Goal: Task Accomplishment & Management: Manage account settings

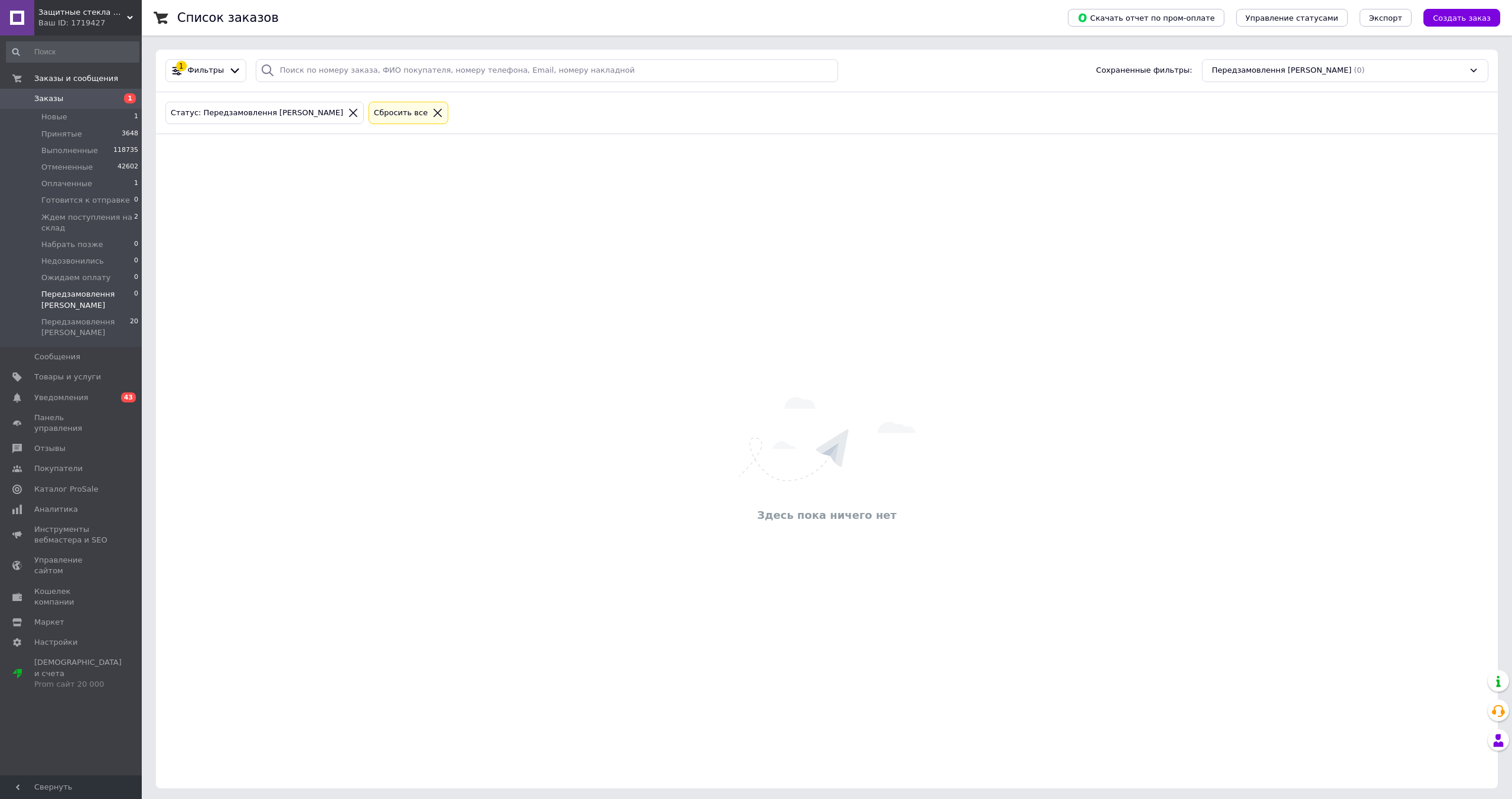
click at [348, 111] on icon at bounding box center [353, 112] width 10 height 10
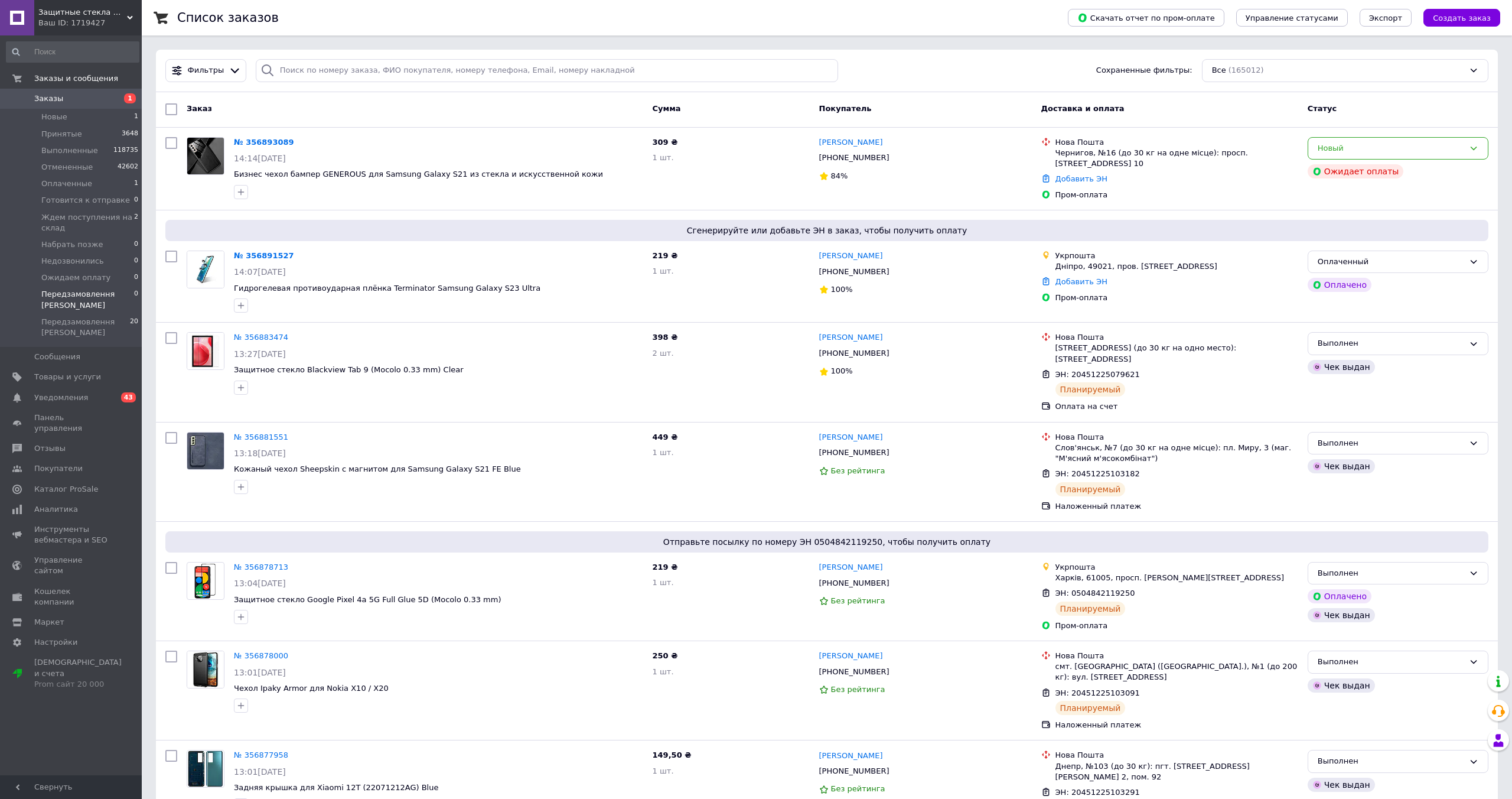
click at [179, 115] on div at bounding box center [171, 109] width 21 height 21
click at [174, 112] on input "checkbox" at bounding box center [171, 109] width 12 height 12
checkbox input "true"
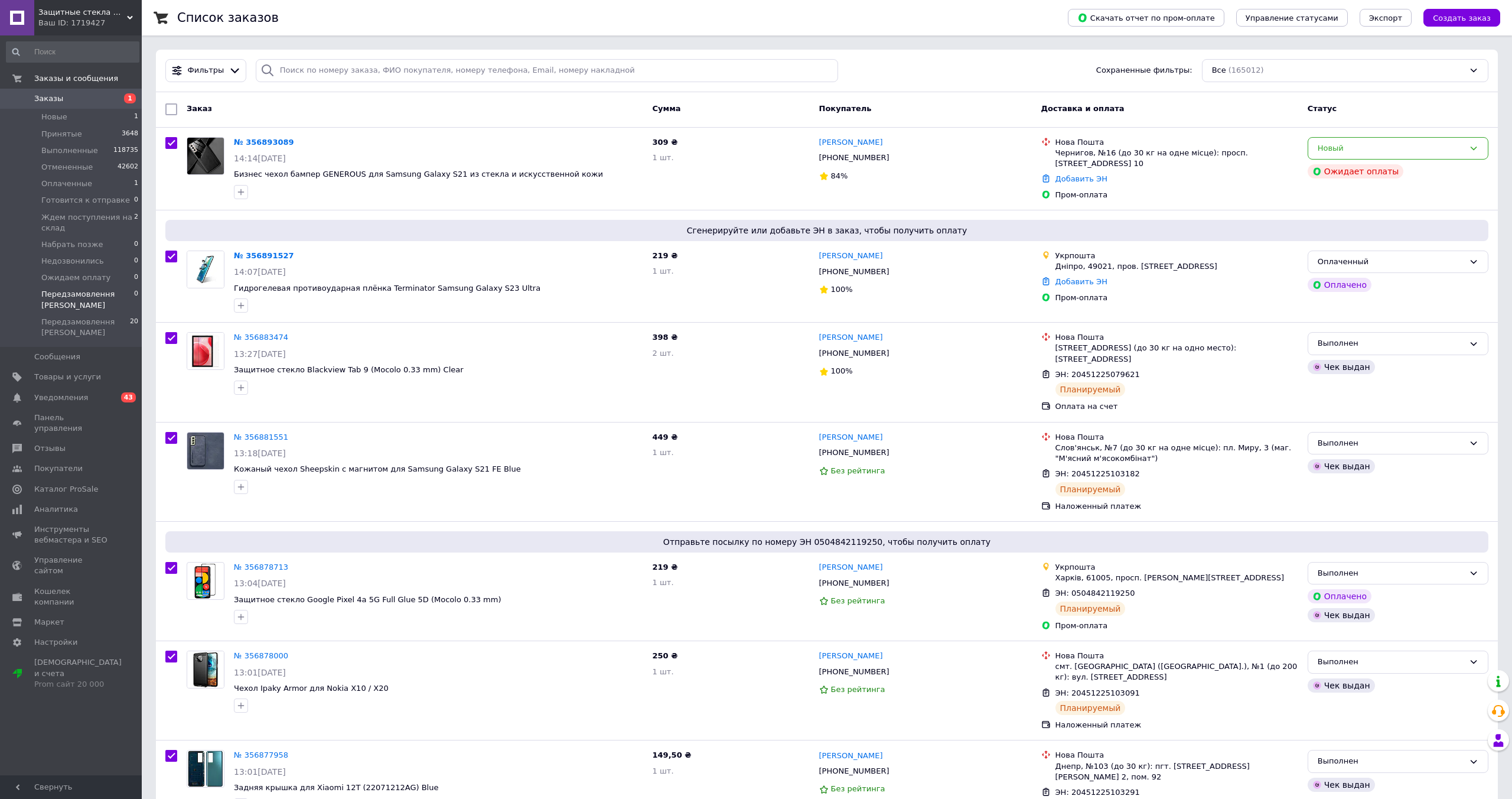
checkbox input "true"
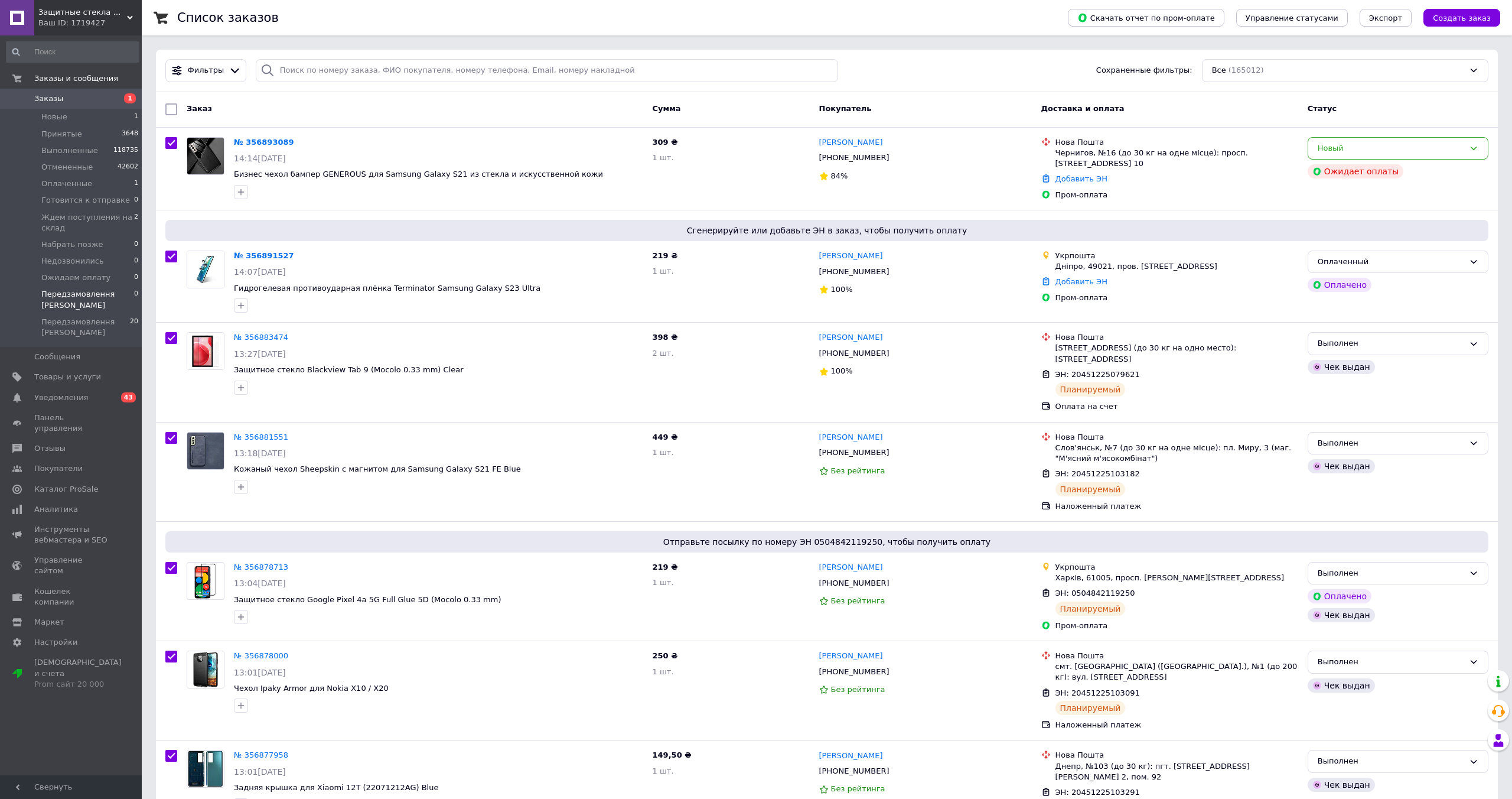
checkbox input "true"
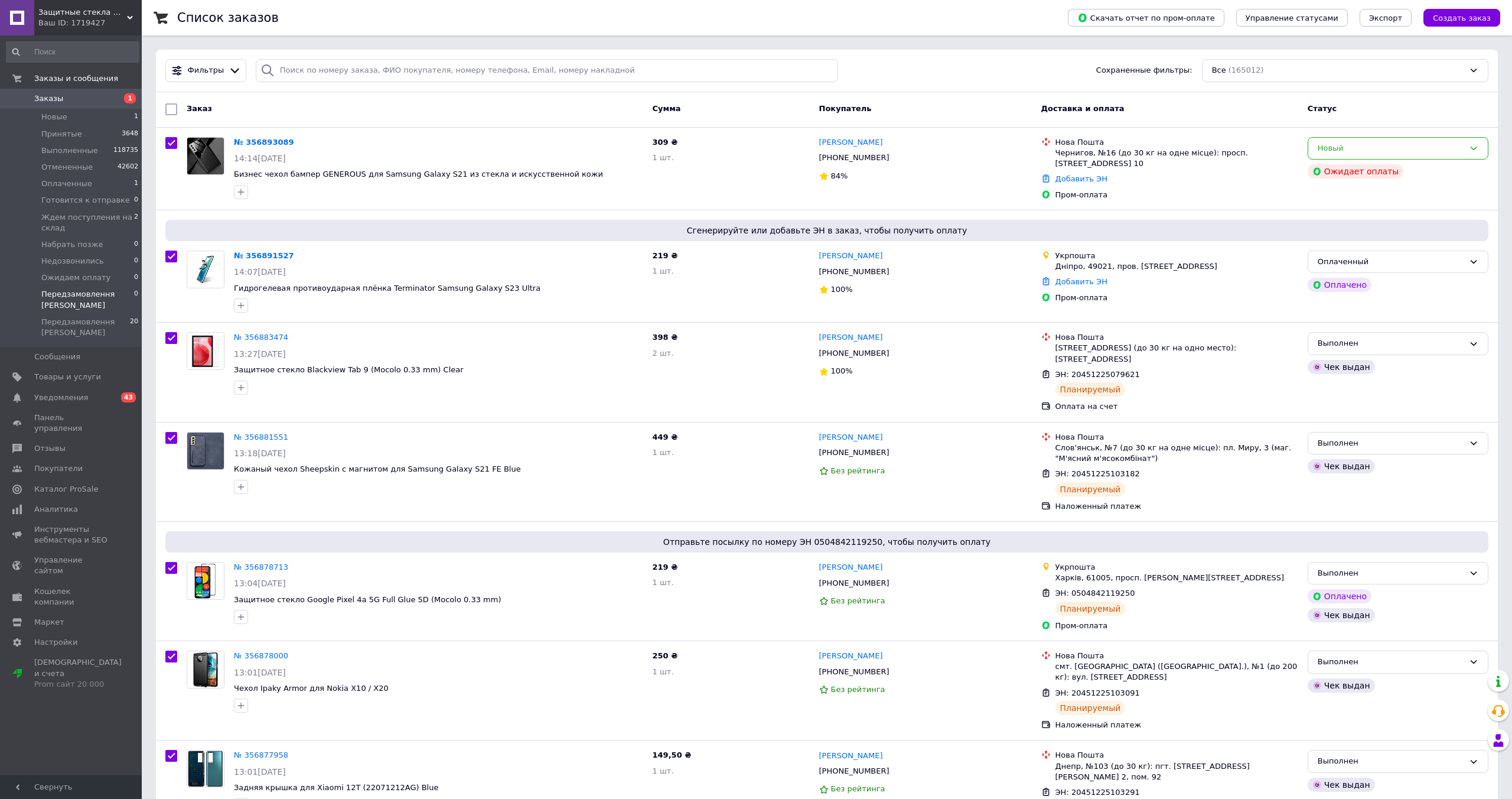
checkbox input "true"
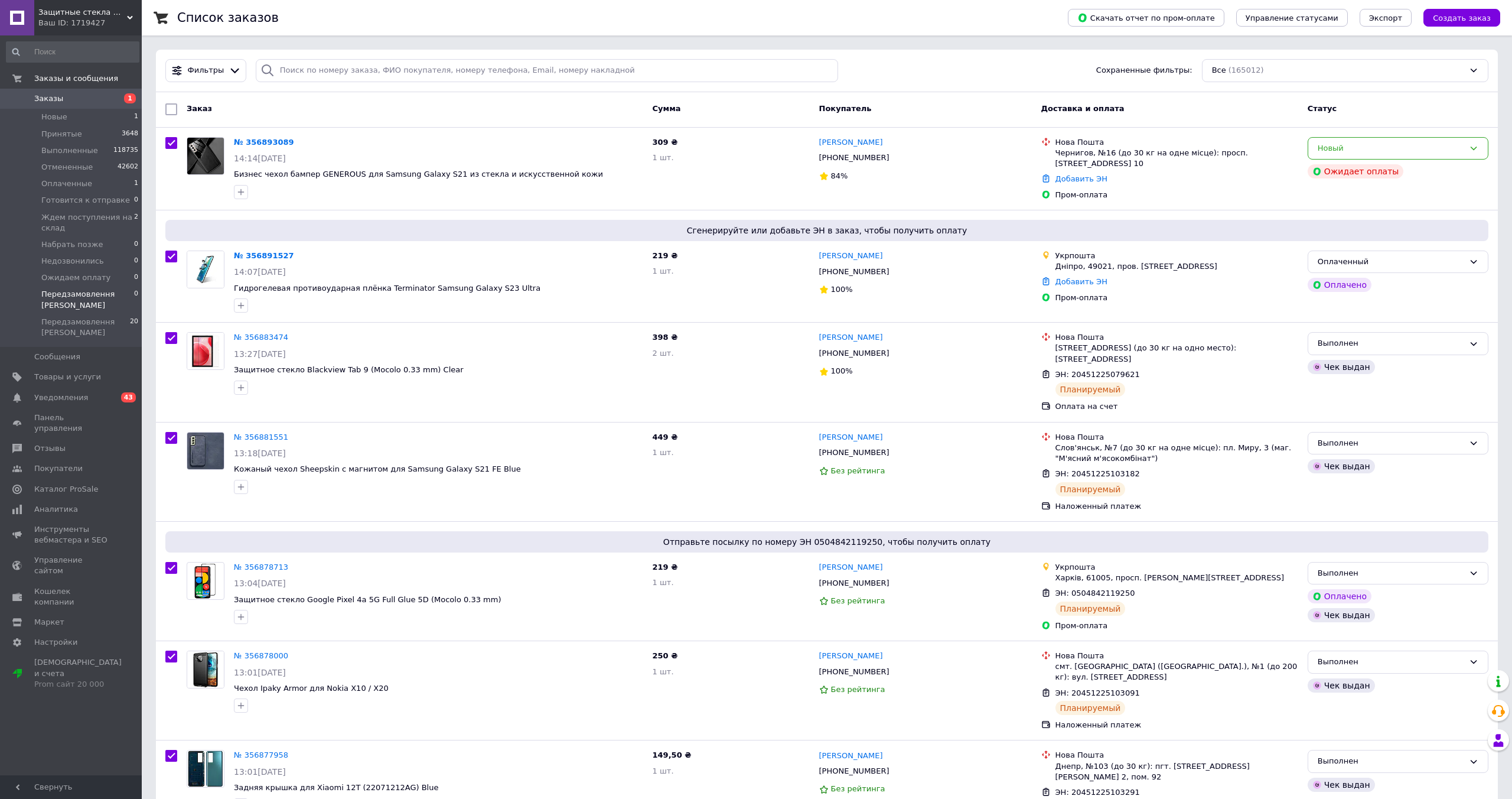
checkbox input "true"
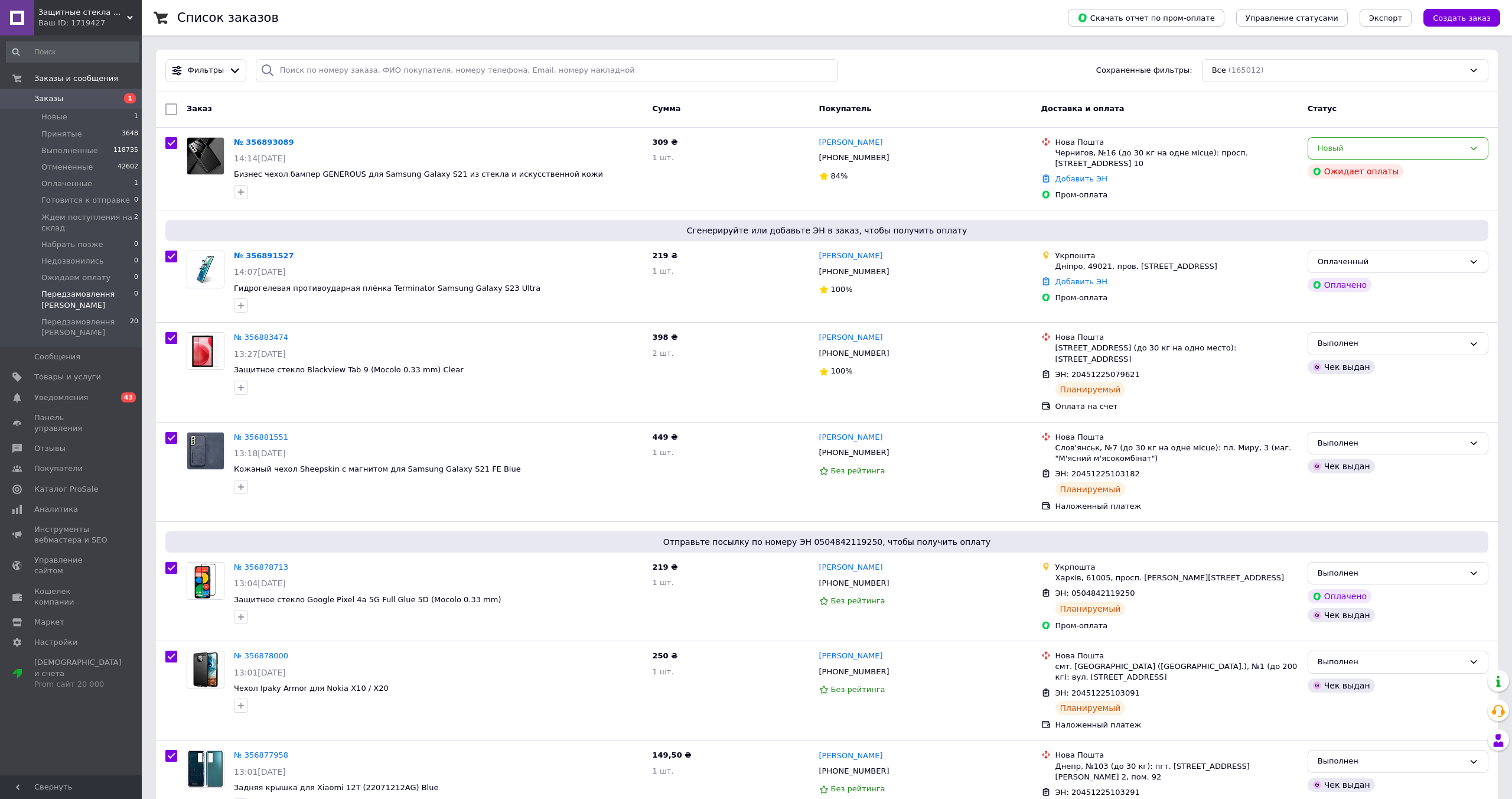
checkbox input "true"
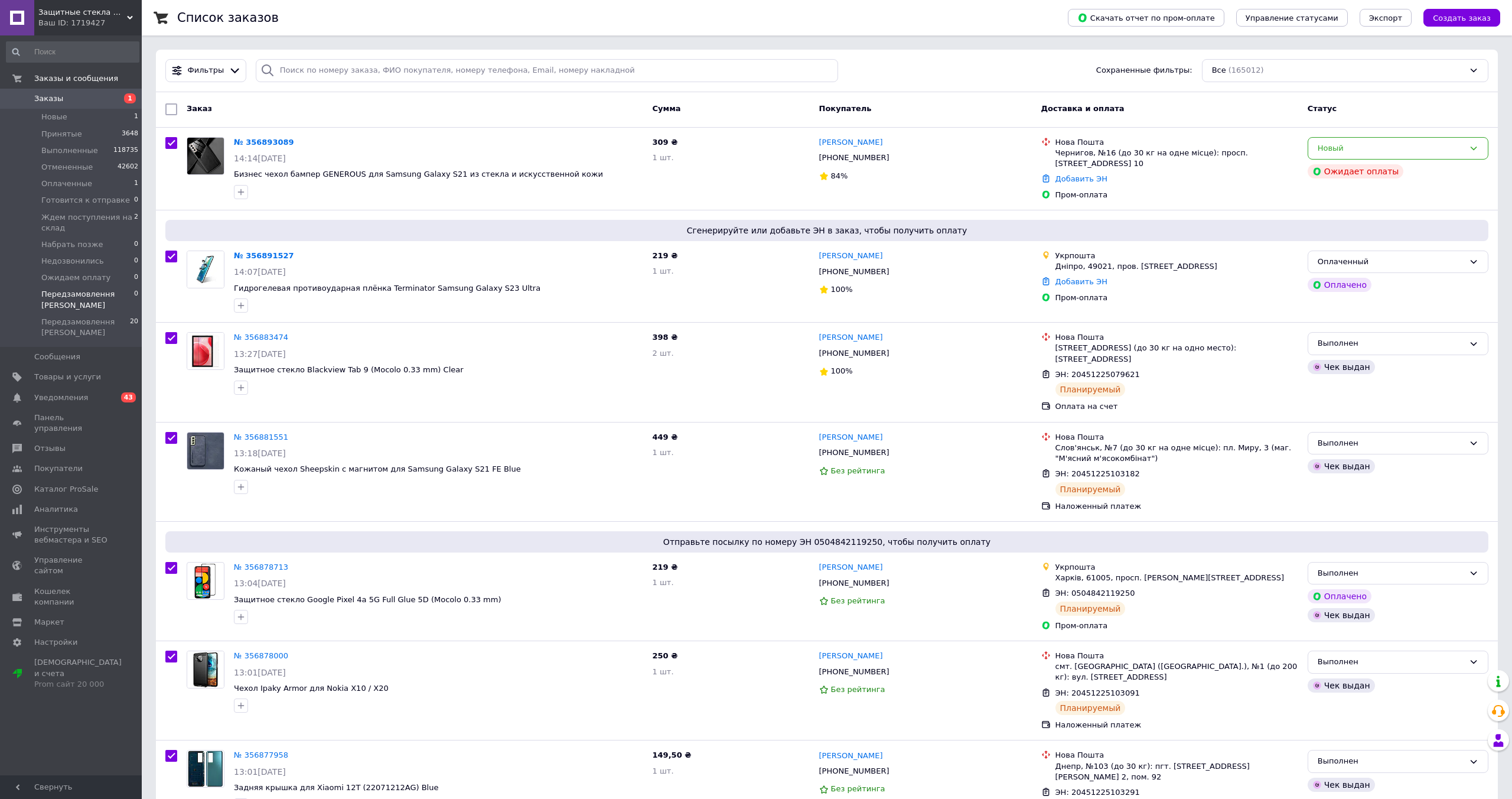
checkbox input "true"
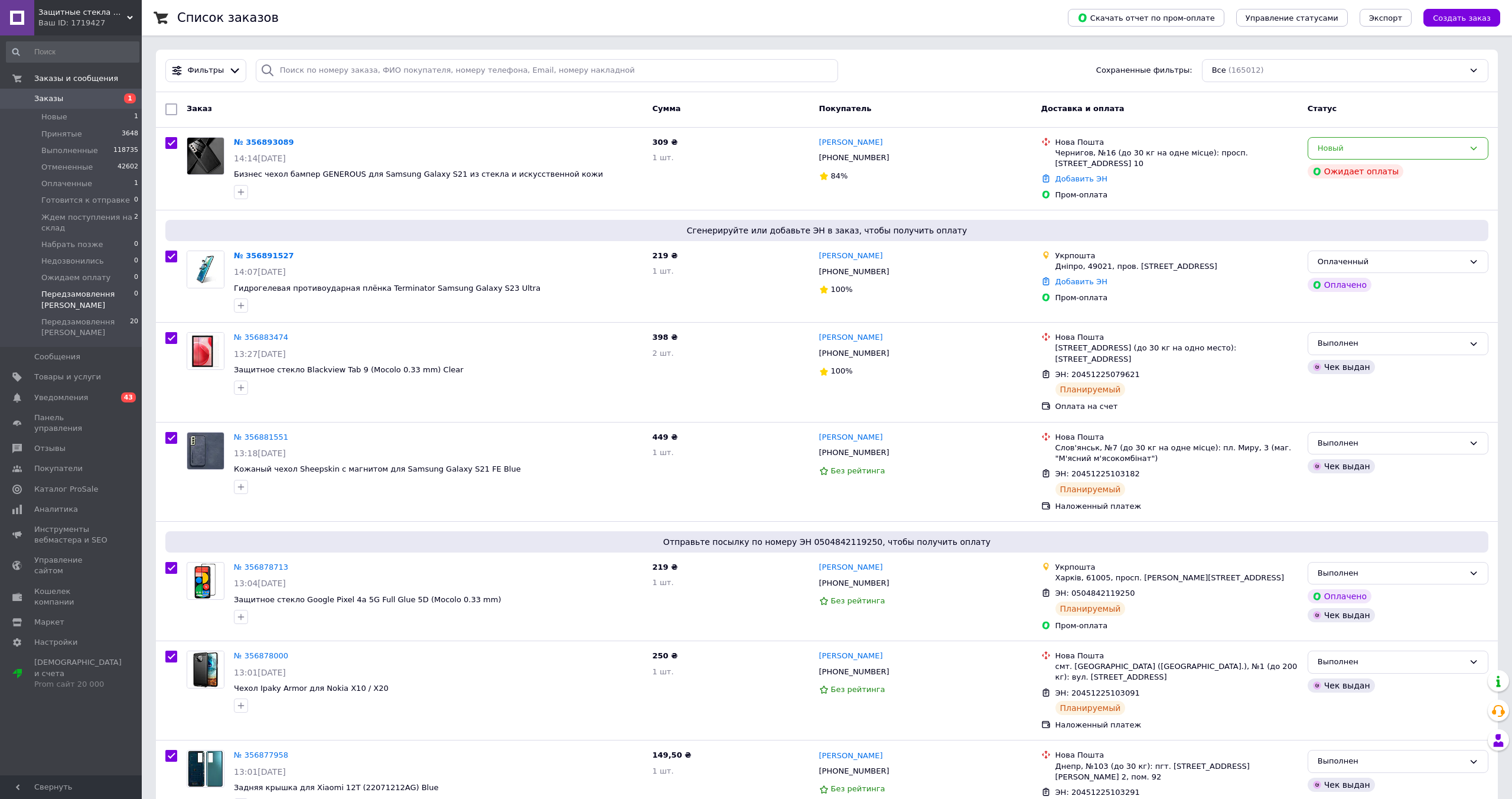
checkbox input "true"
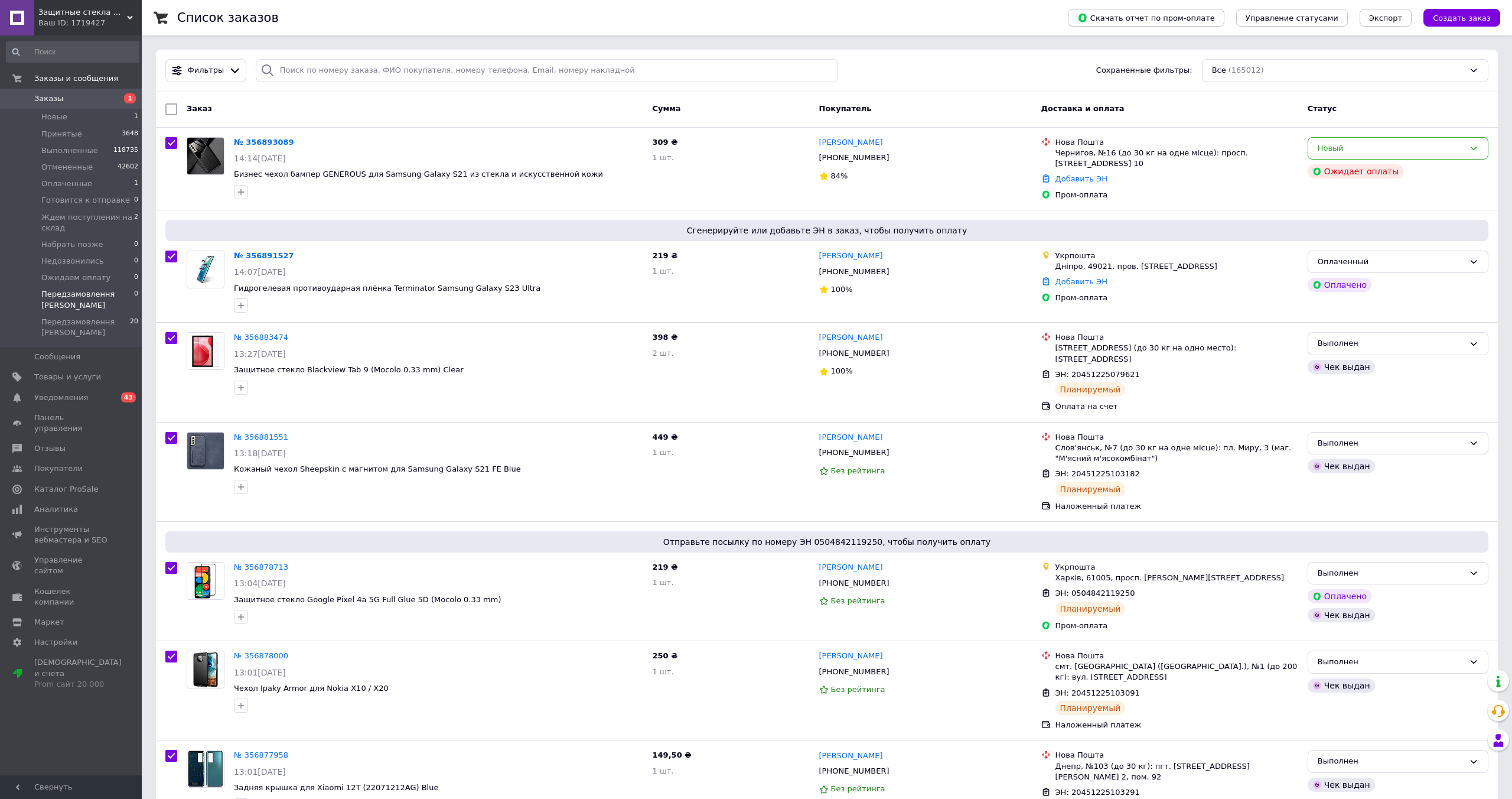
checkbox input "true"
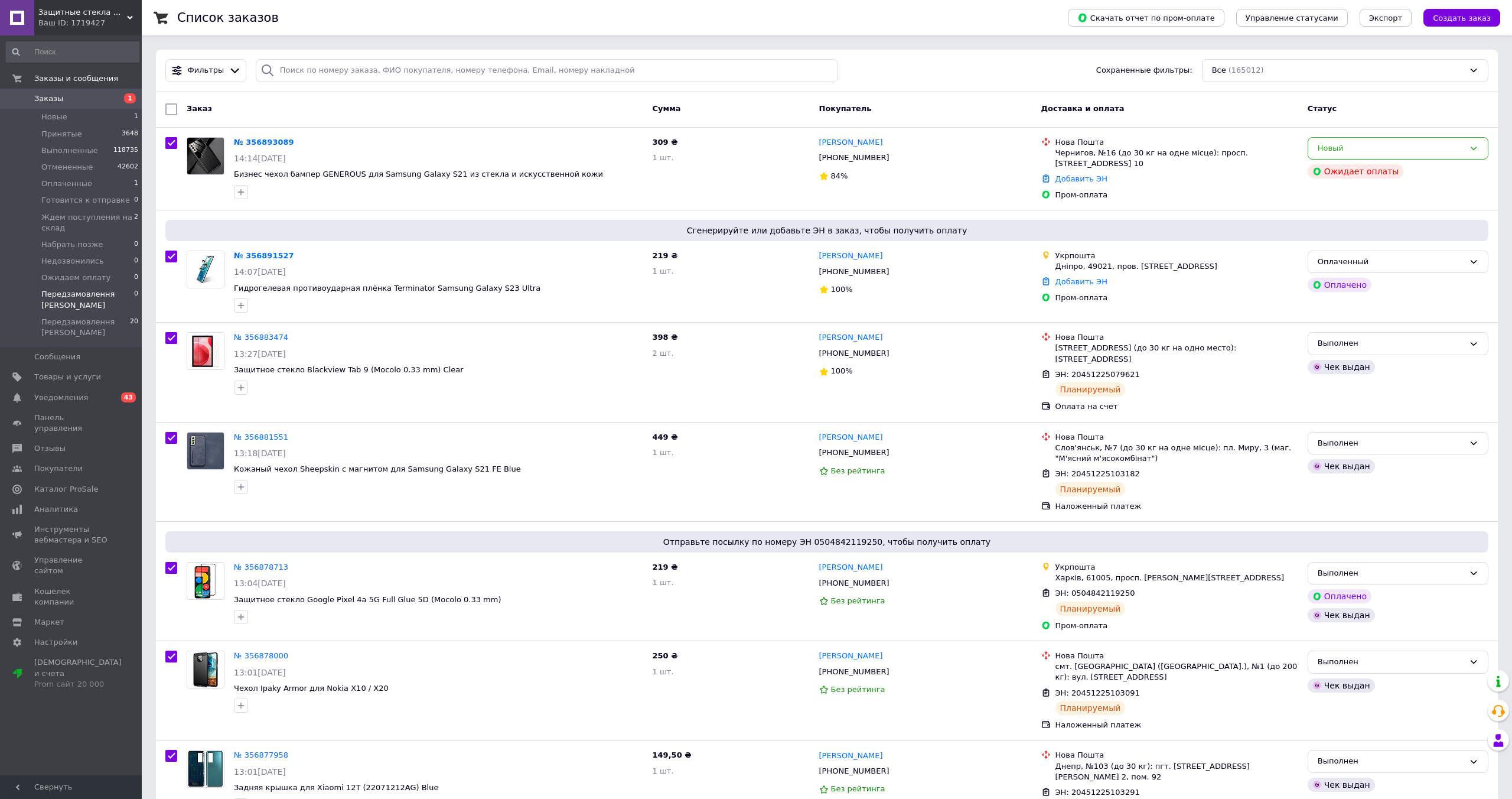
checkbox input "true"
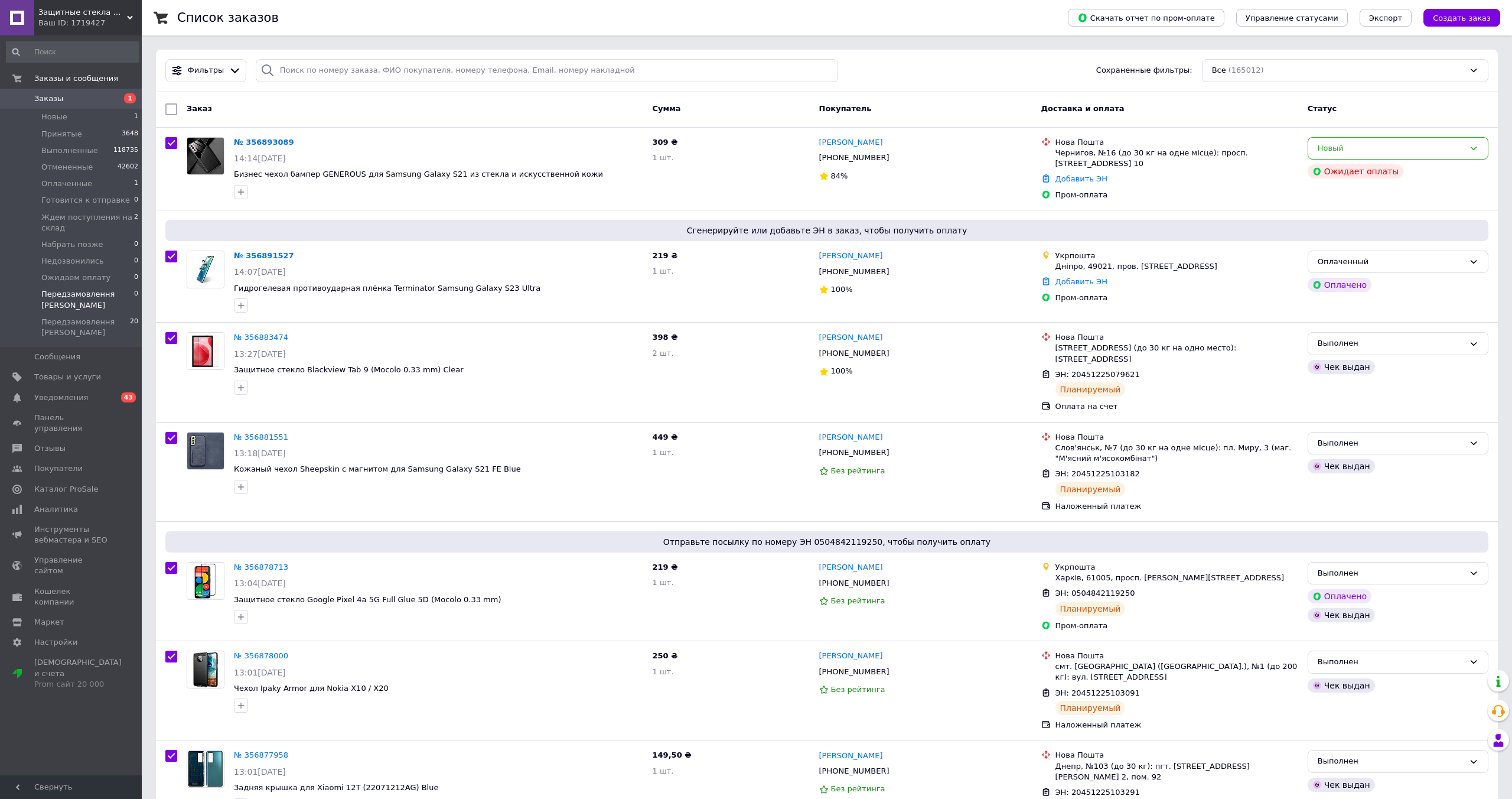
checkbox input "true"
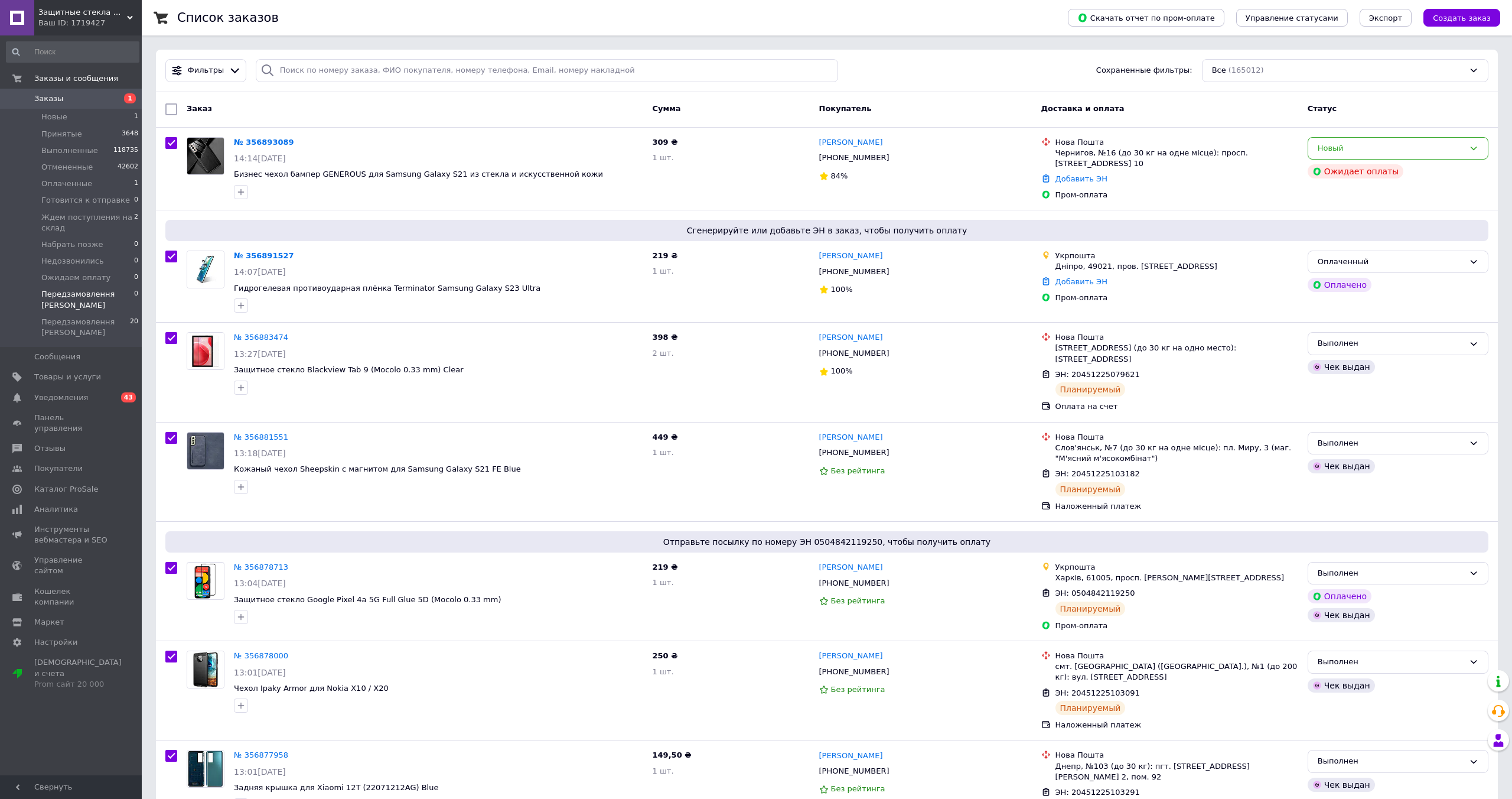
checkbox input "true"
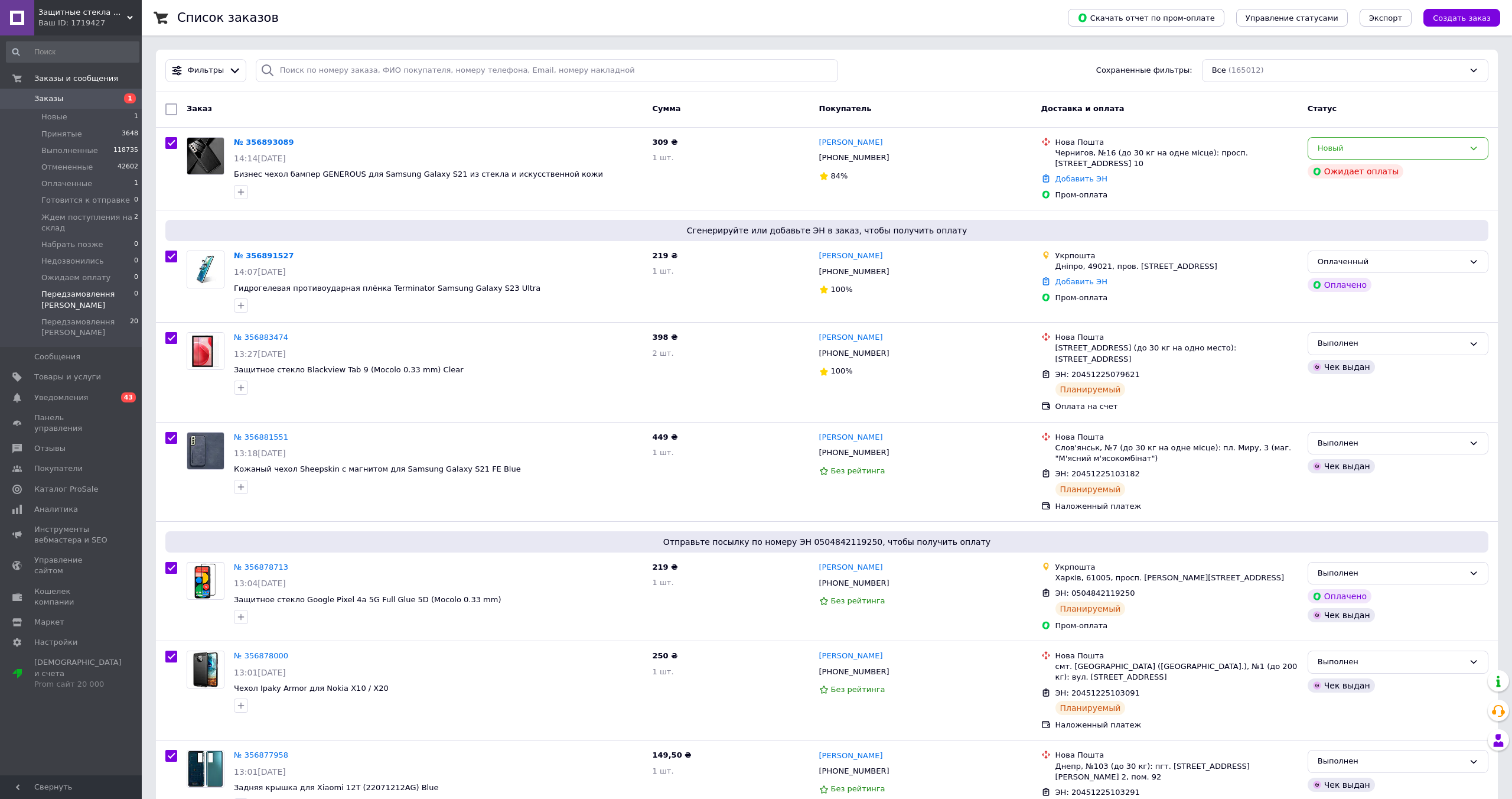
checkbox input "true"
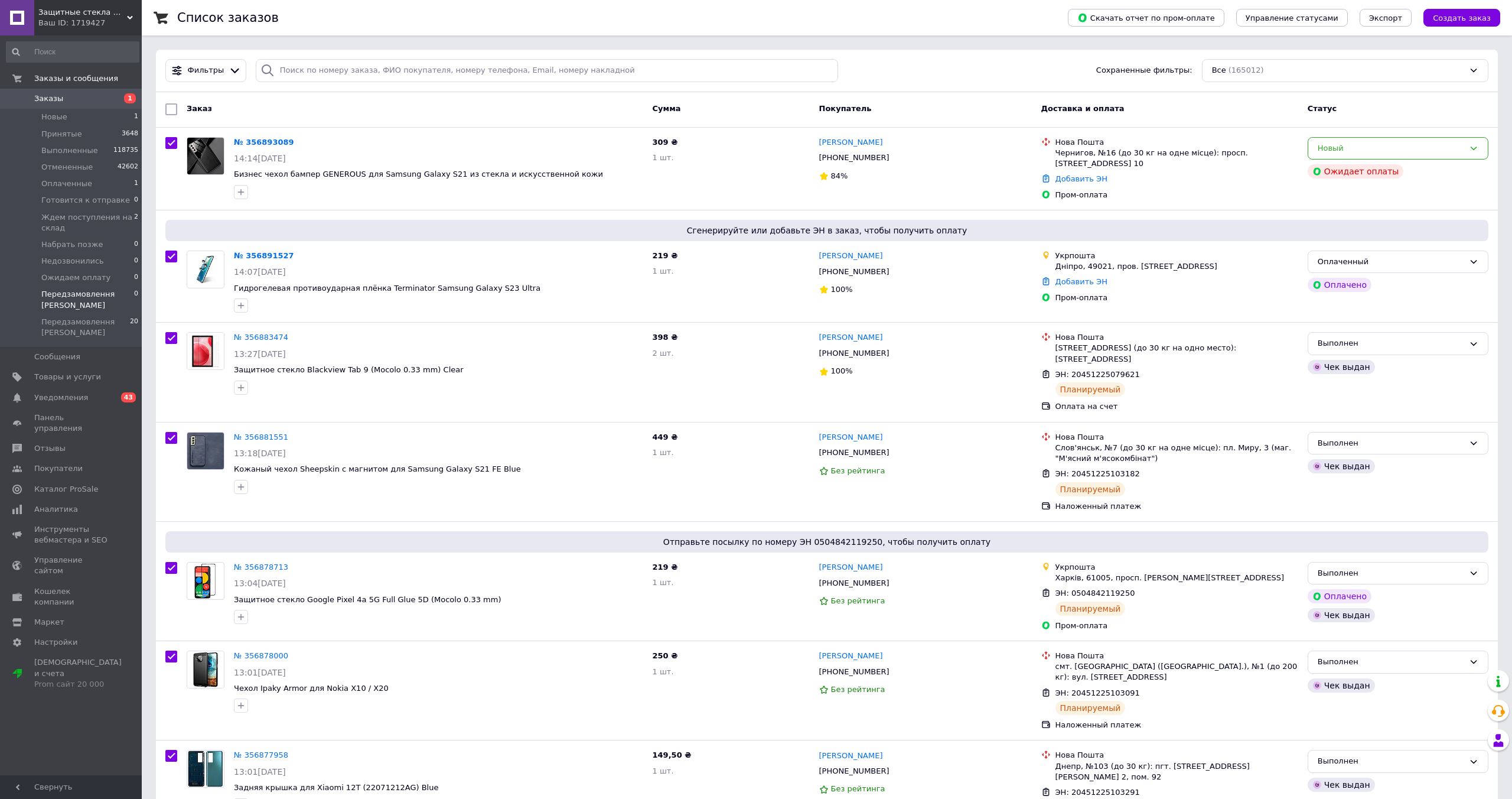
checkbox input "true"
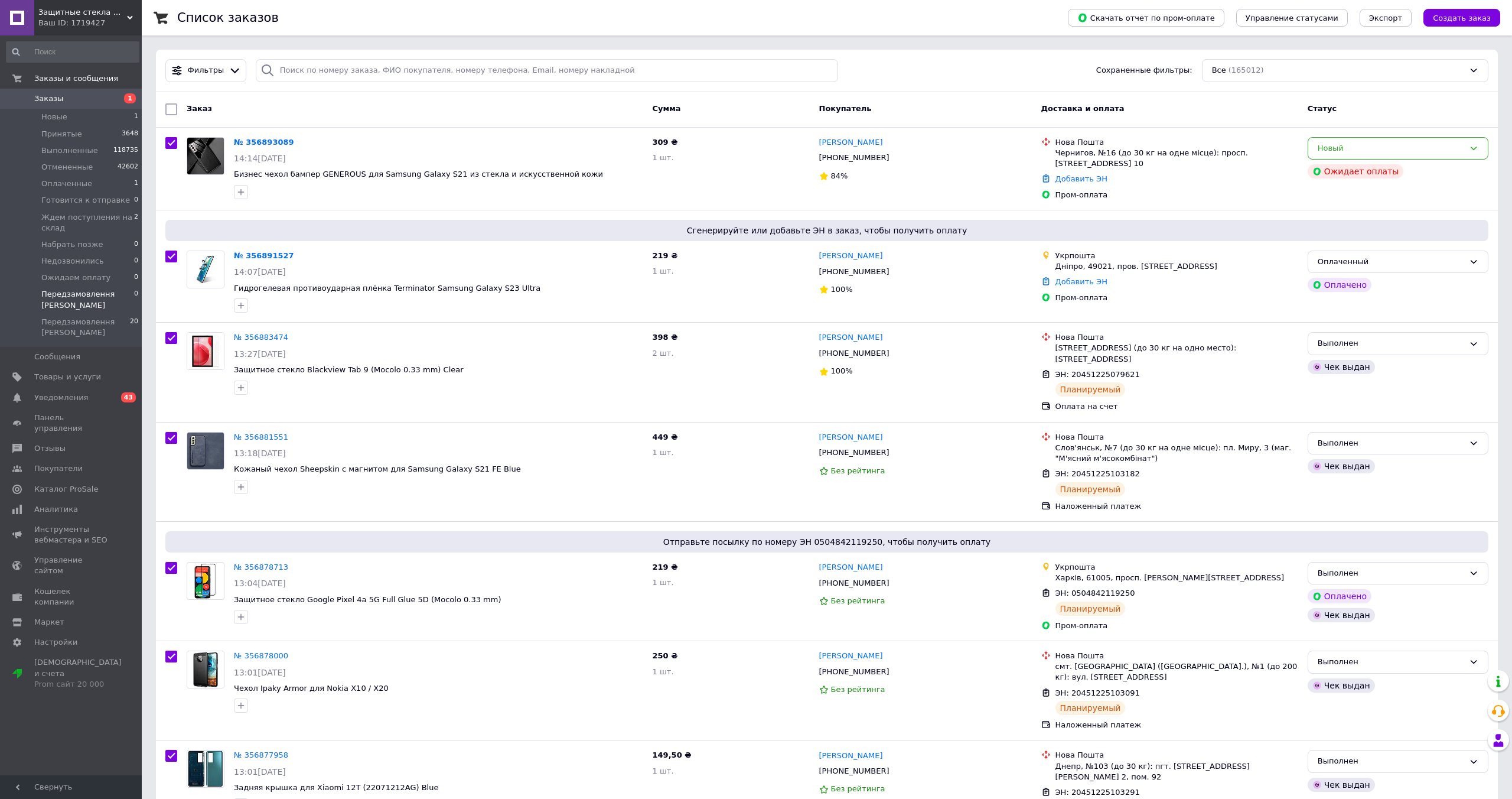
checkbox input "true"
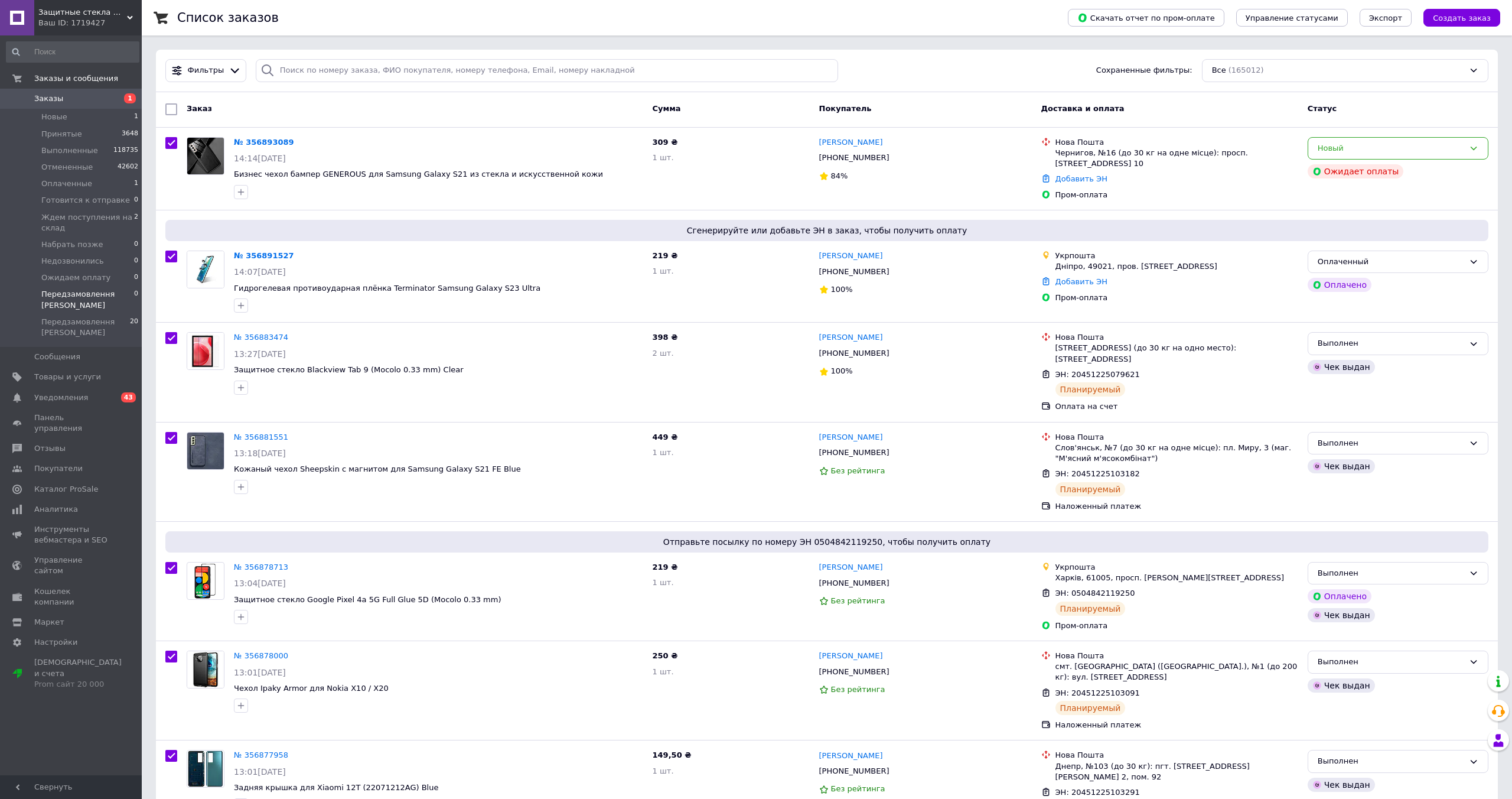
checkbox input "true"
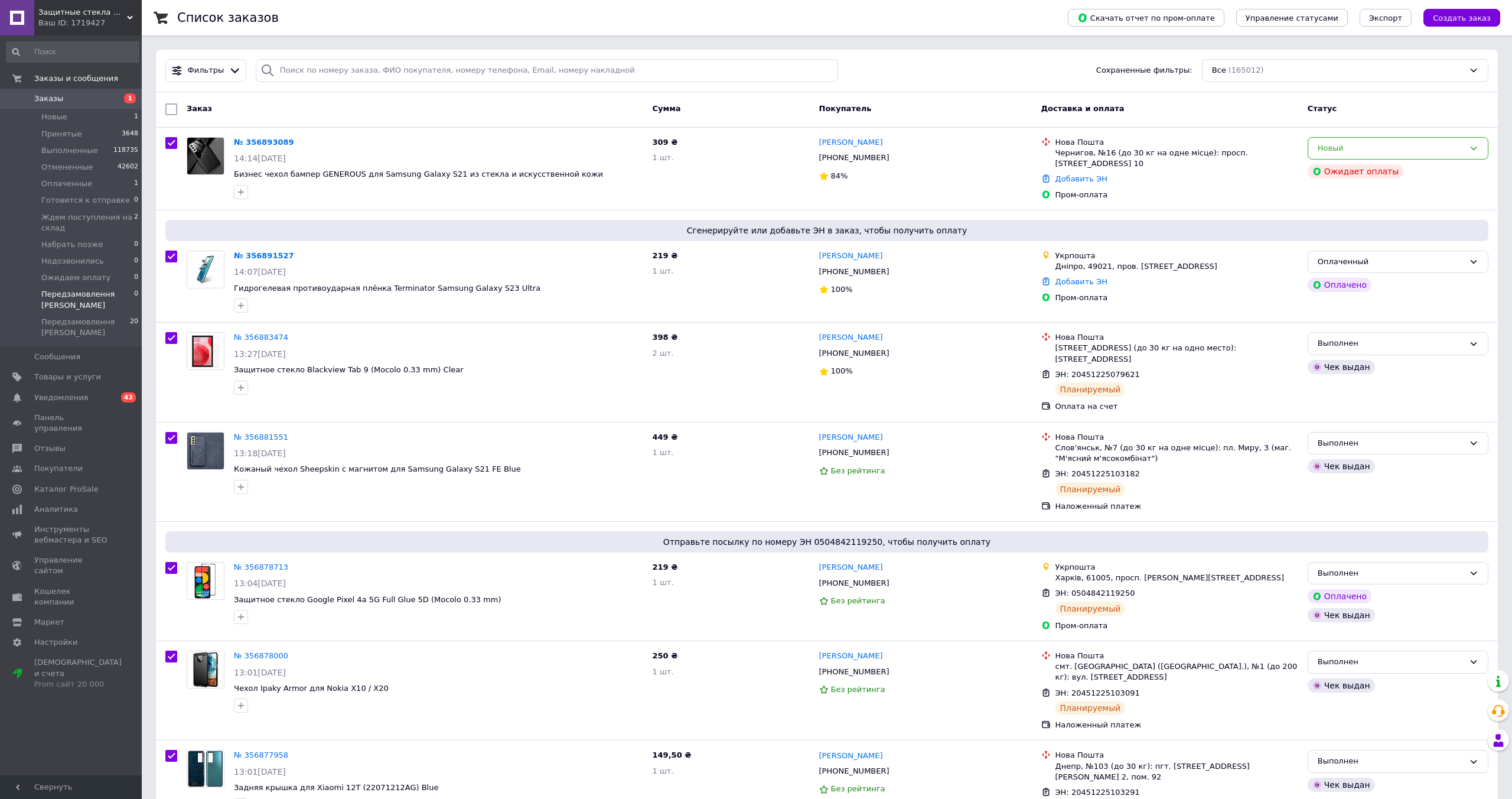
checkbox input "true"
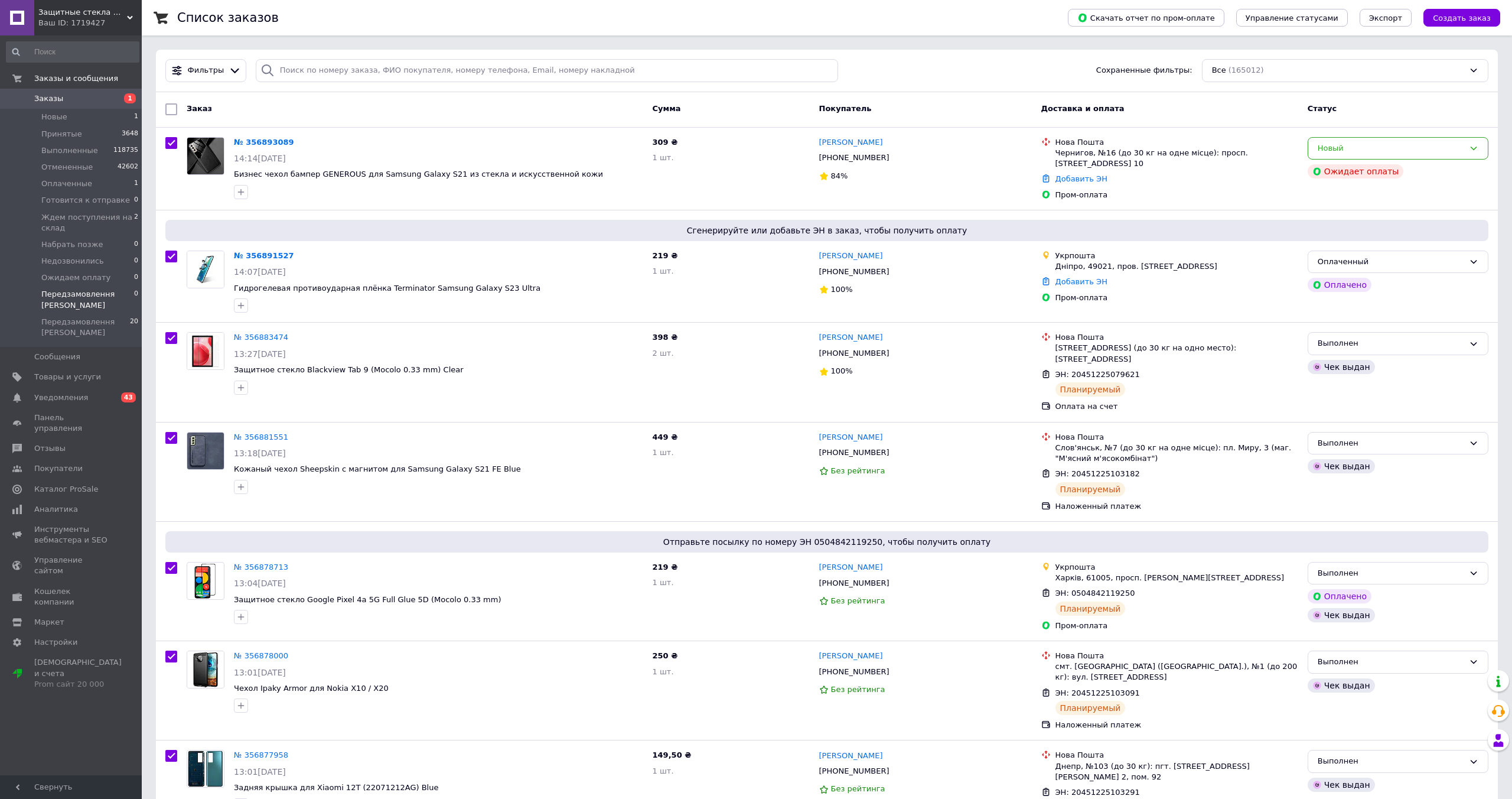
checkbox input "true"
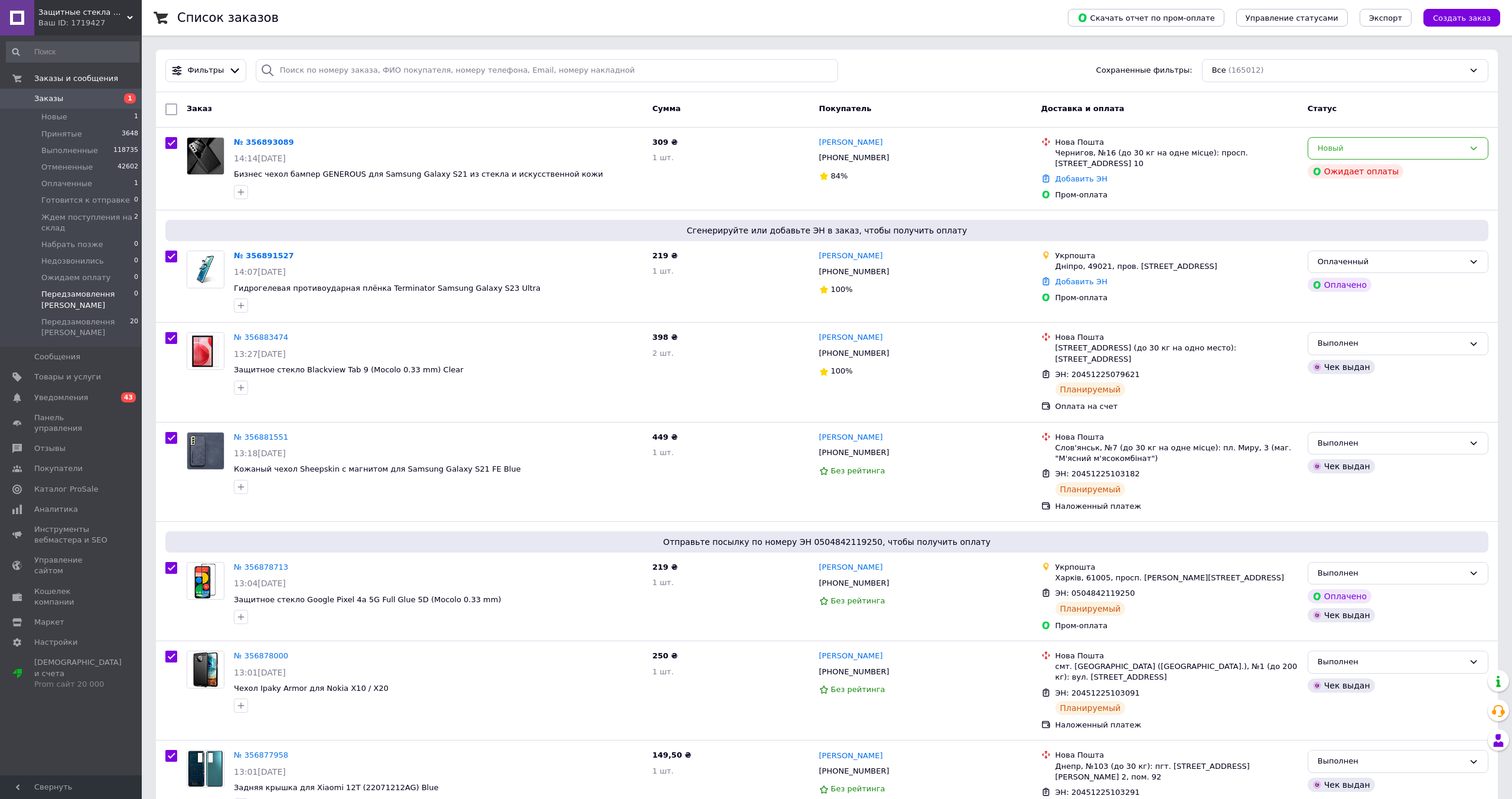
checkbox input "true"
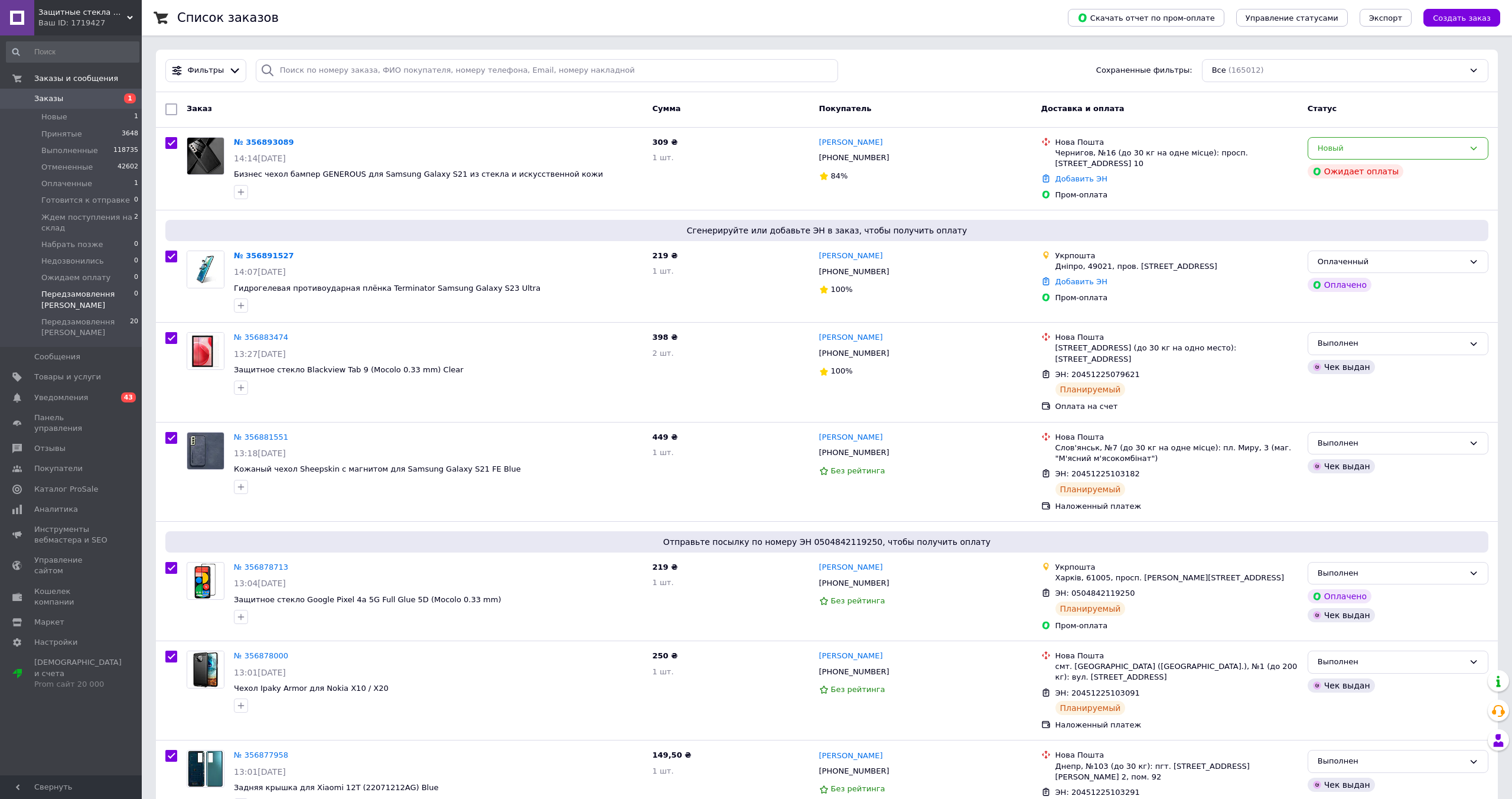
checkbox input "true"
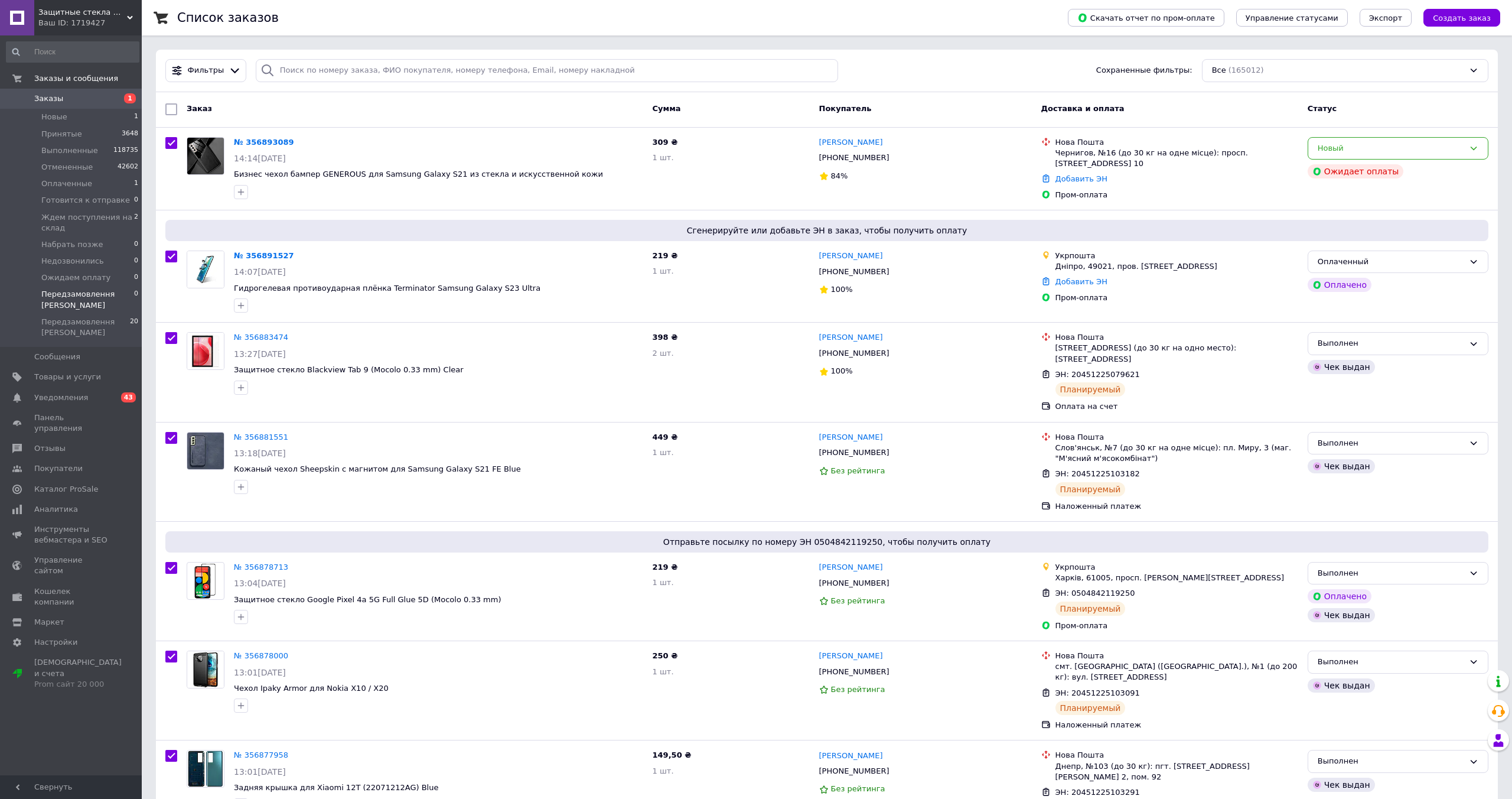
checkbox input "true"
click at [172, 110] on input "checkbox" at bounding box center [173, 109] width 7 height 7
checkbox input "false"
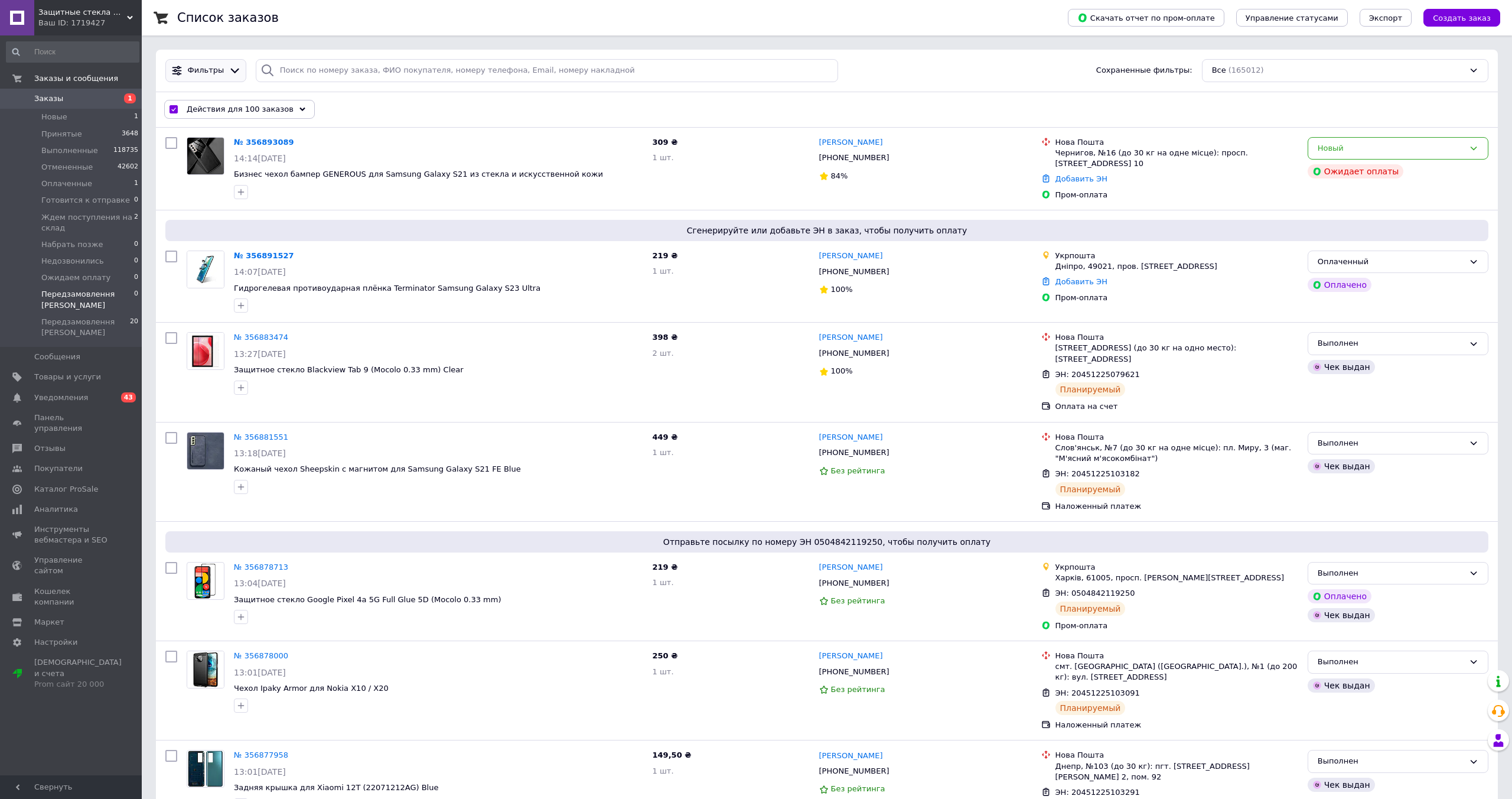
checkbox input "false"
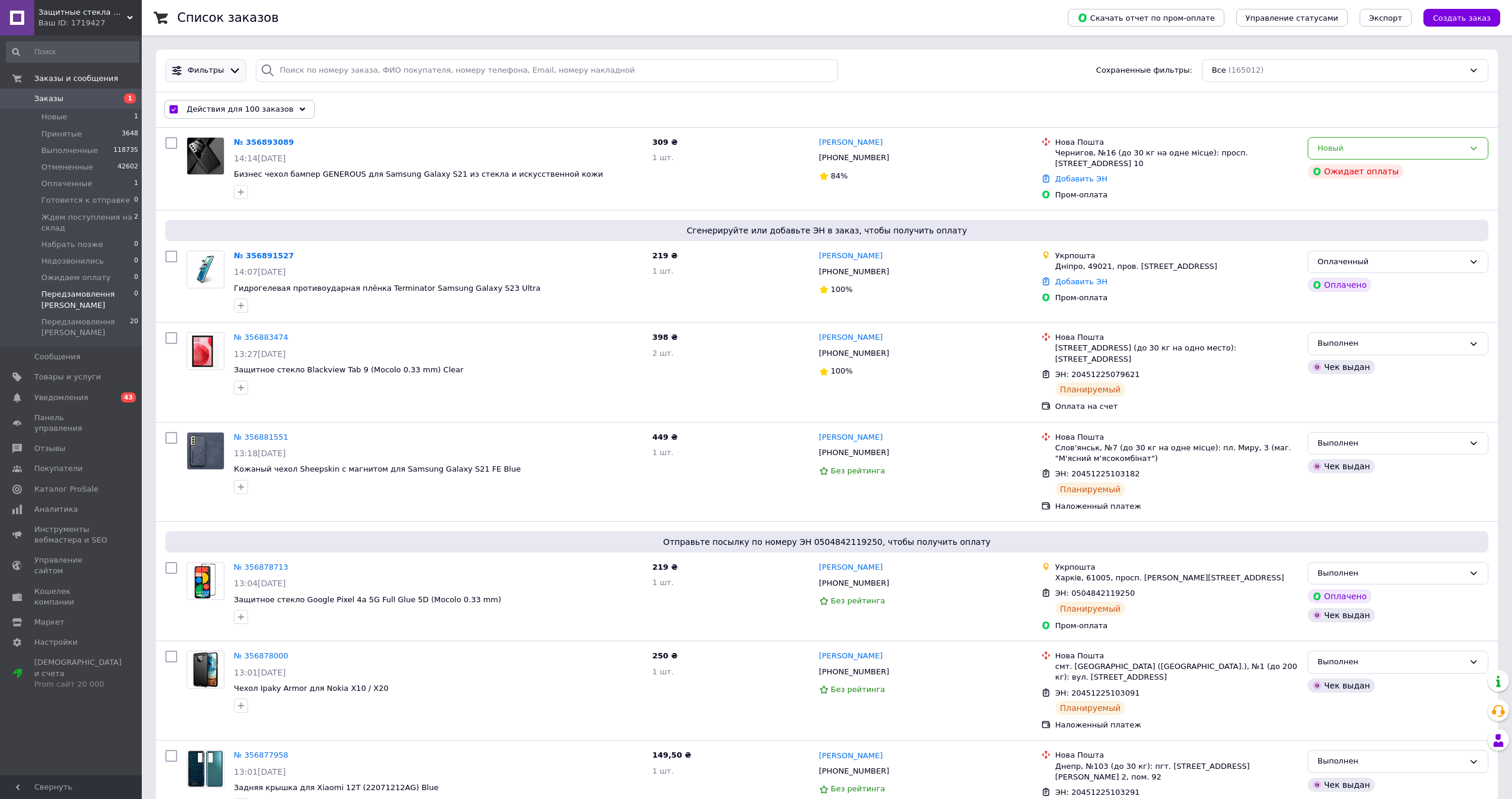
checkbox input "false"
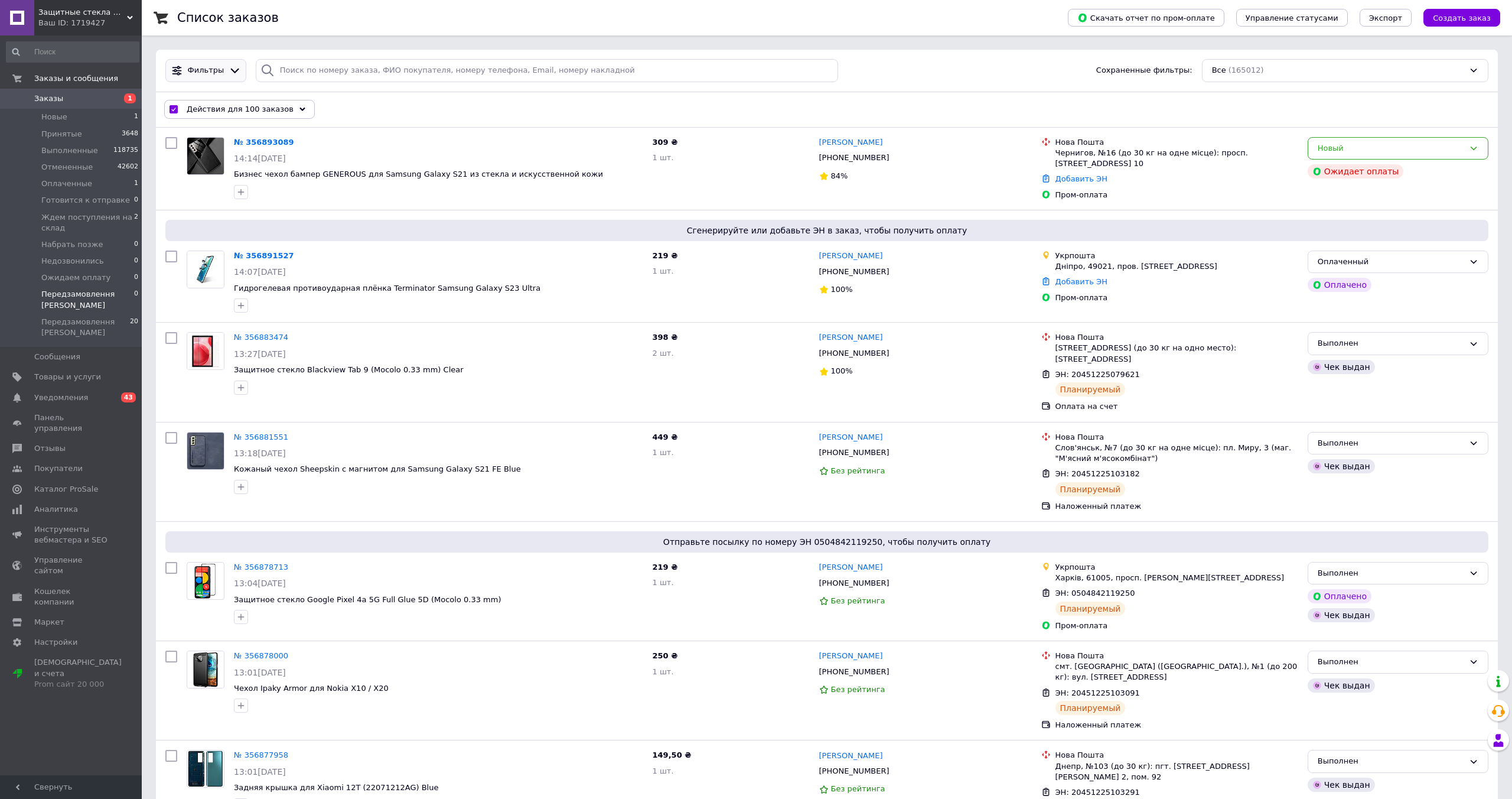
checkbox input "false"
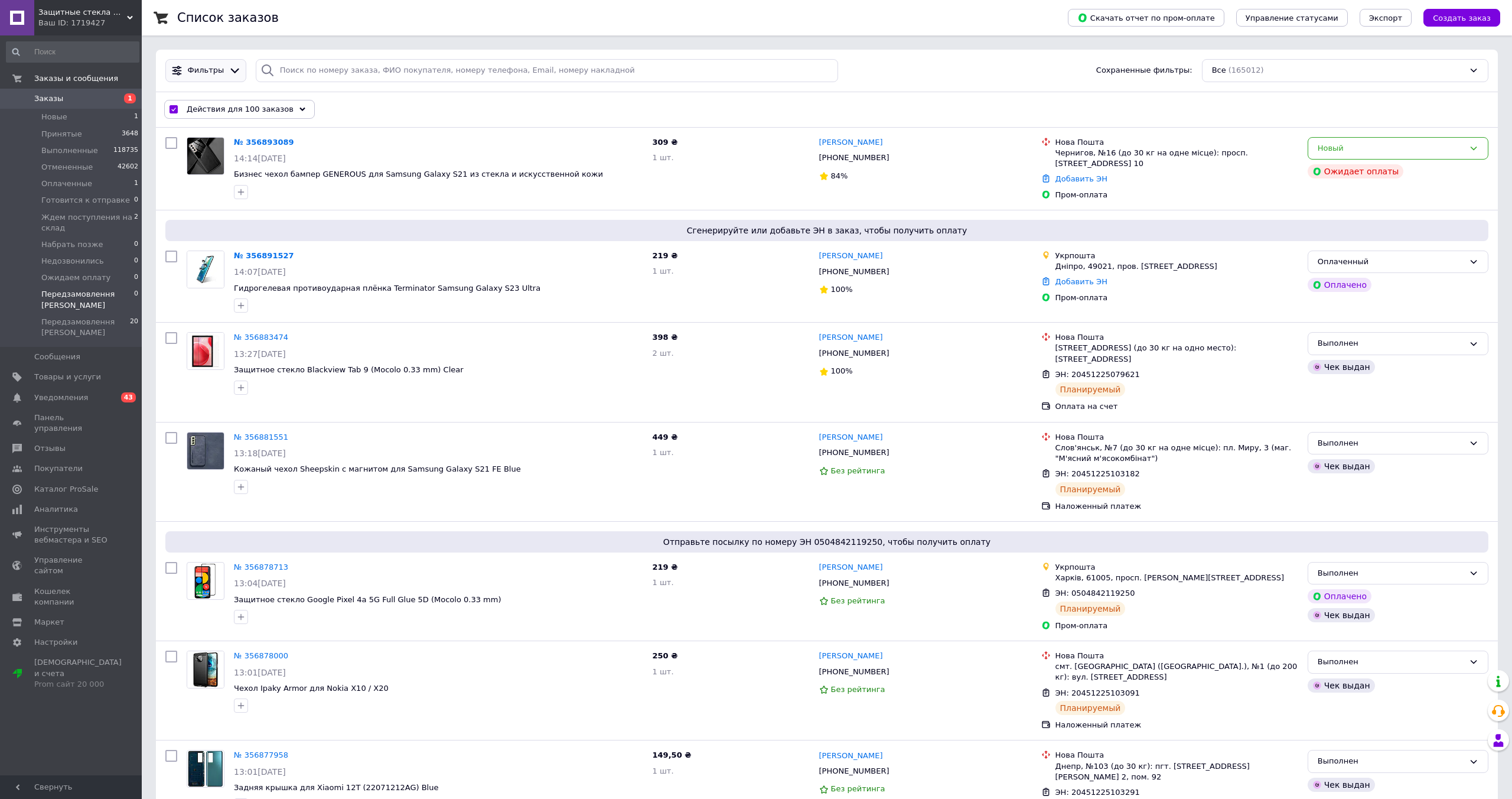
checkbox input "false"
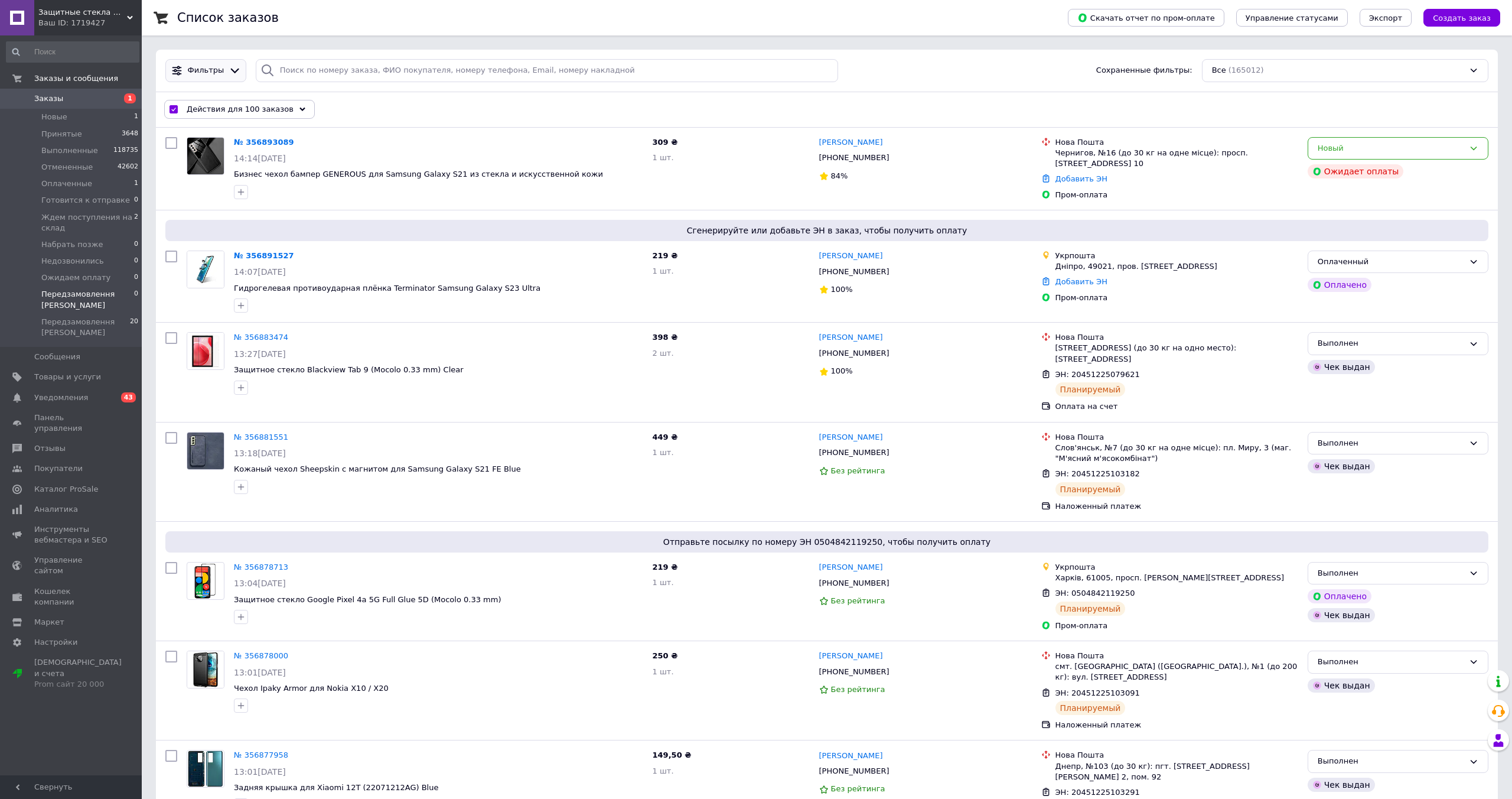
checkbox input "false"
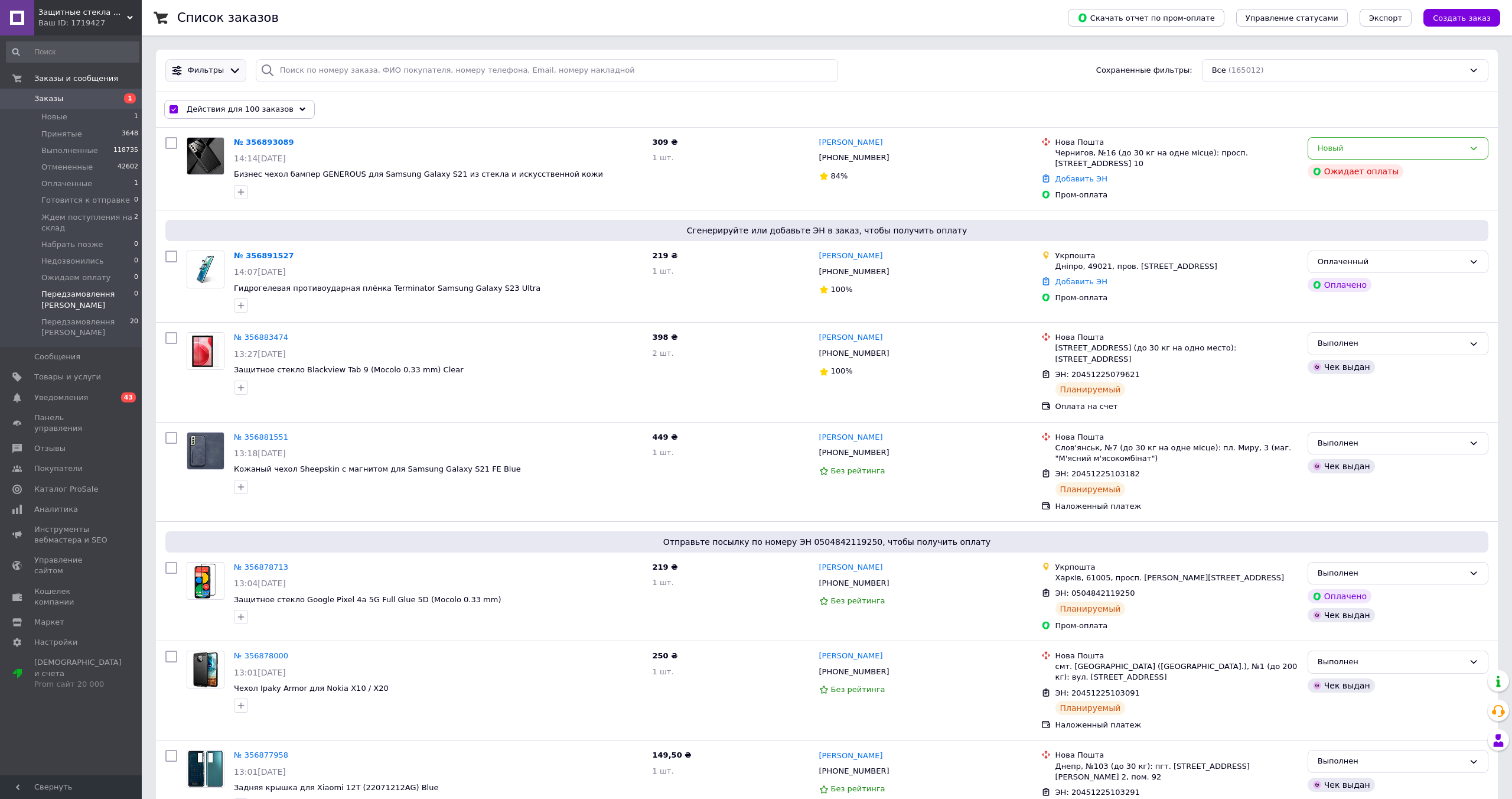
checkbox input "false"
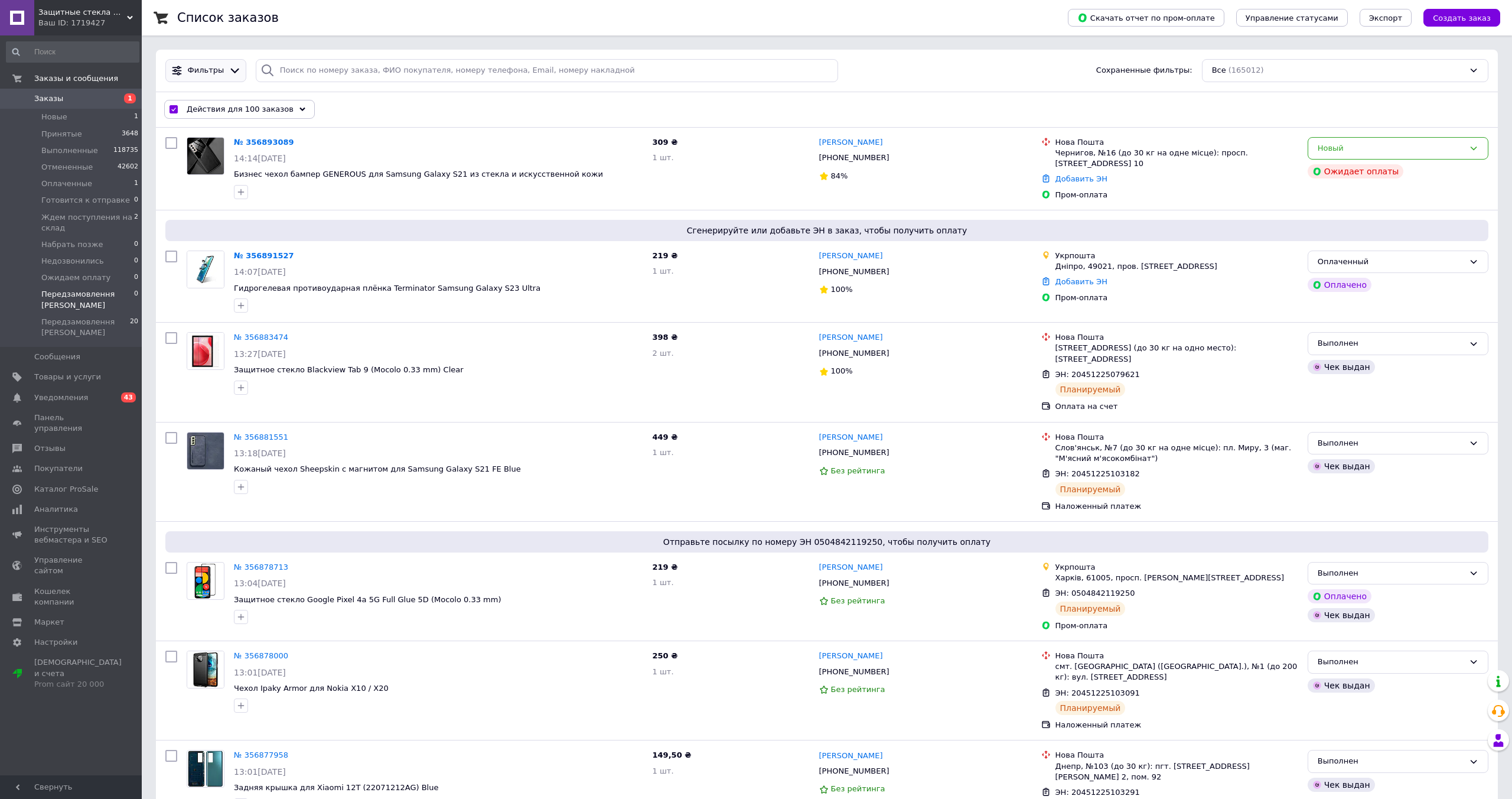
checkbox input "false"
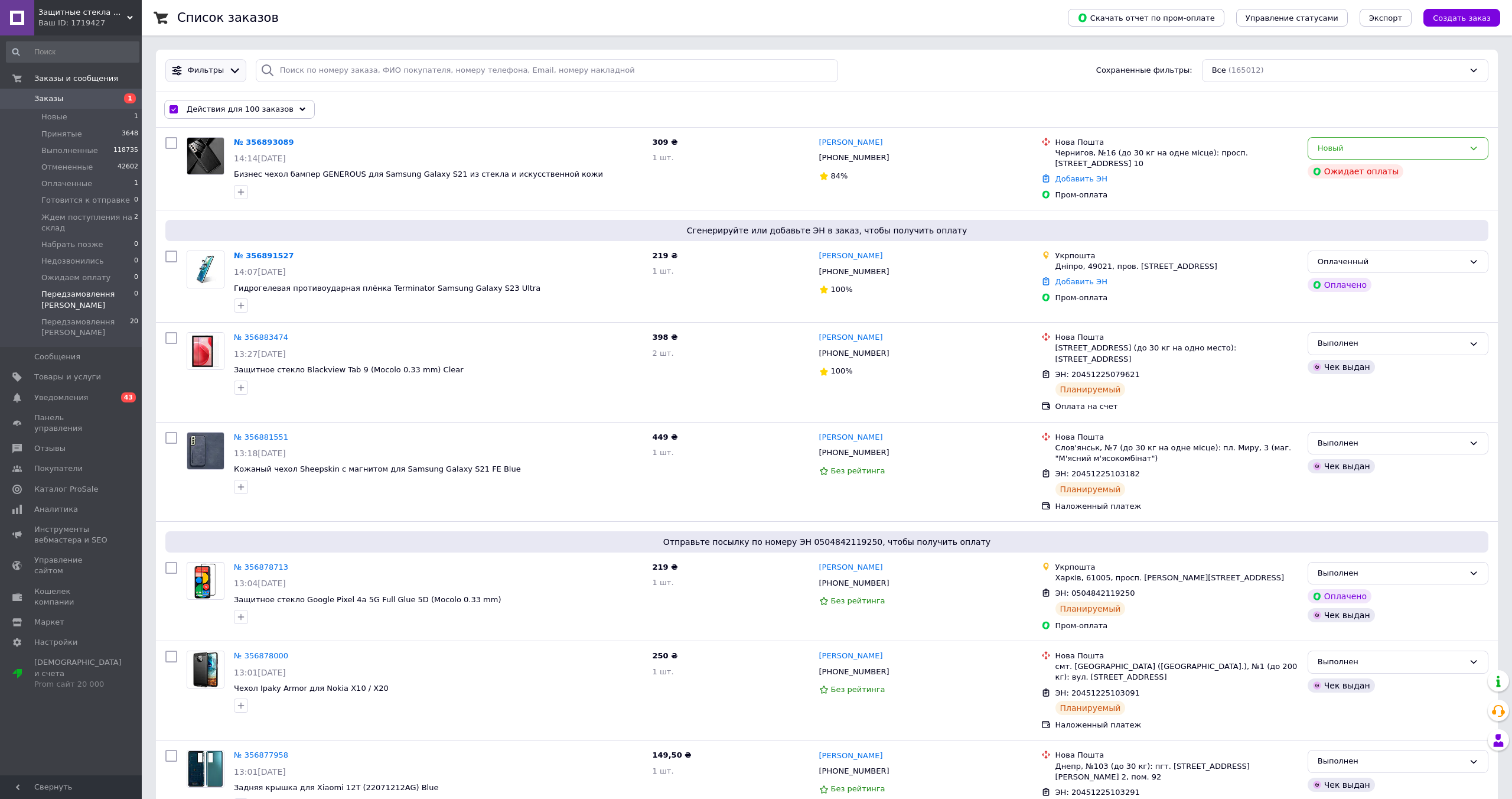
checkbox input "false"
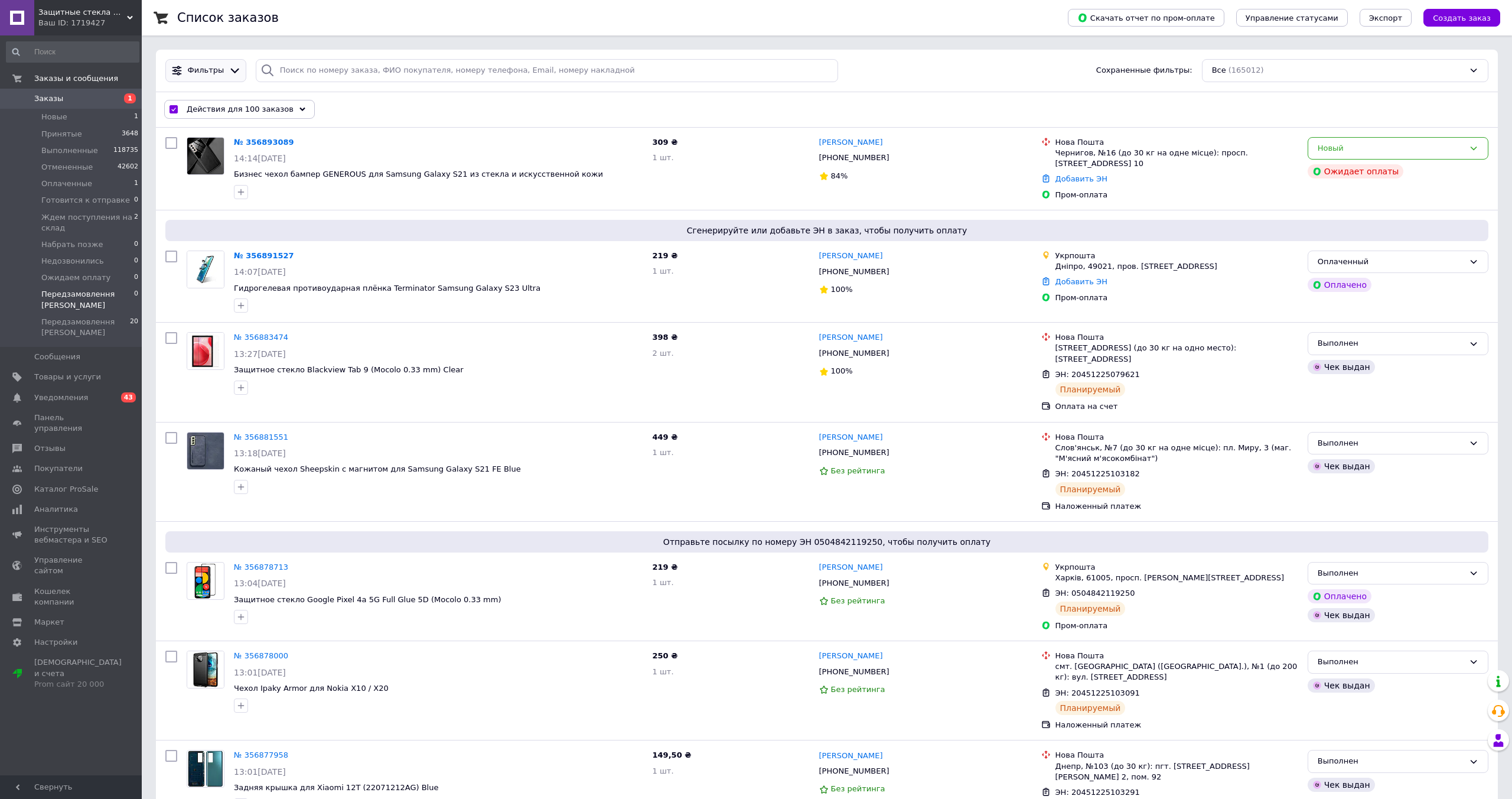
checkbox input "false"
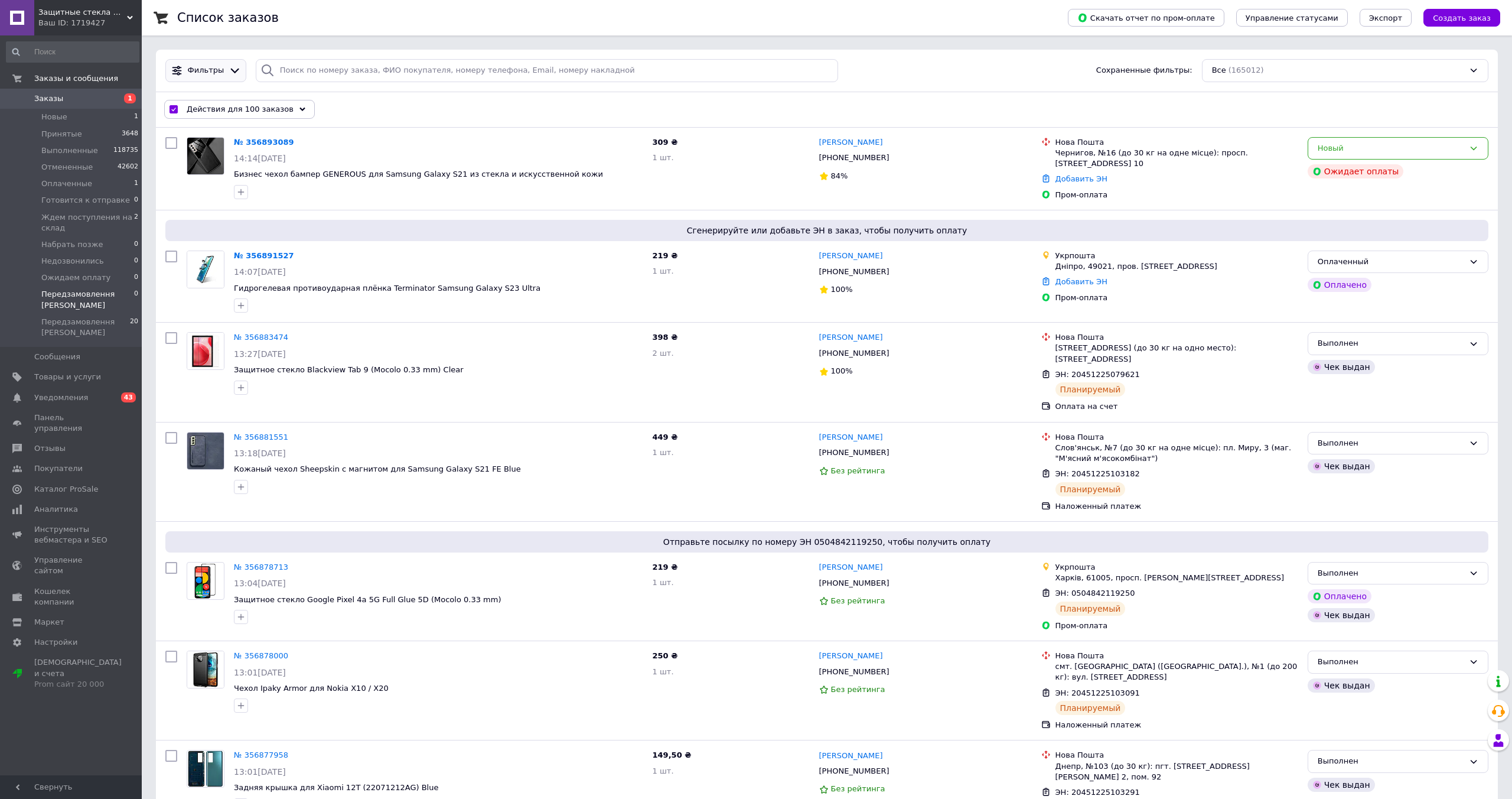
checkbox input "false"
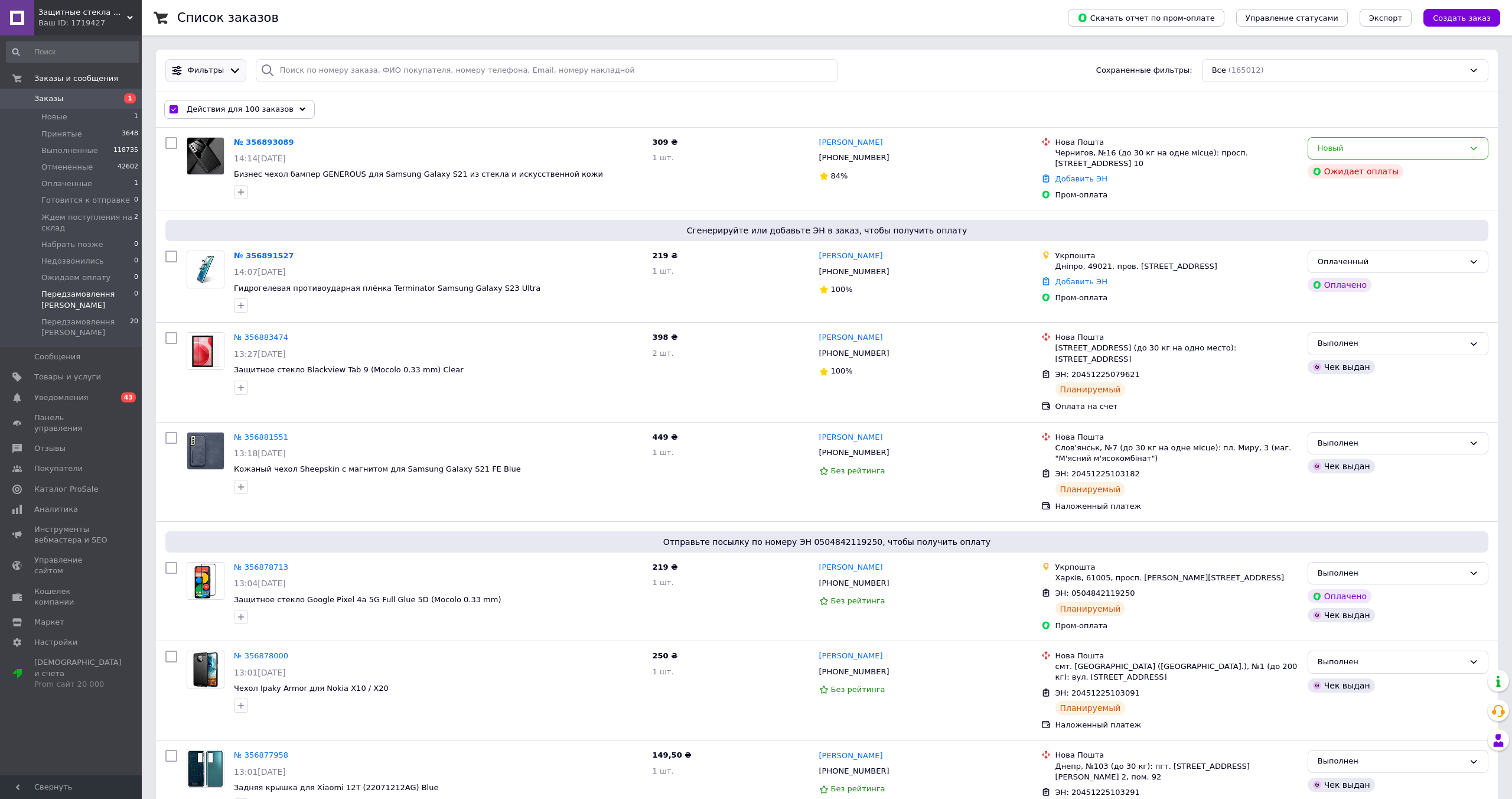
checkbox input "false"
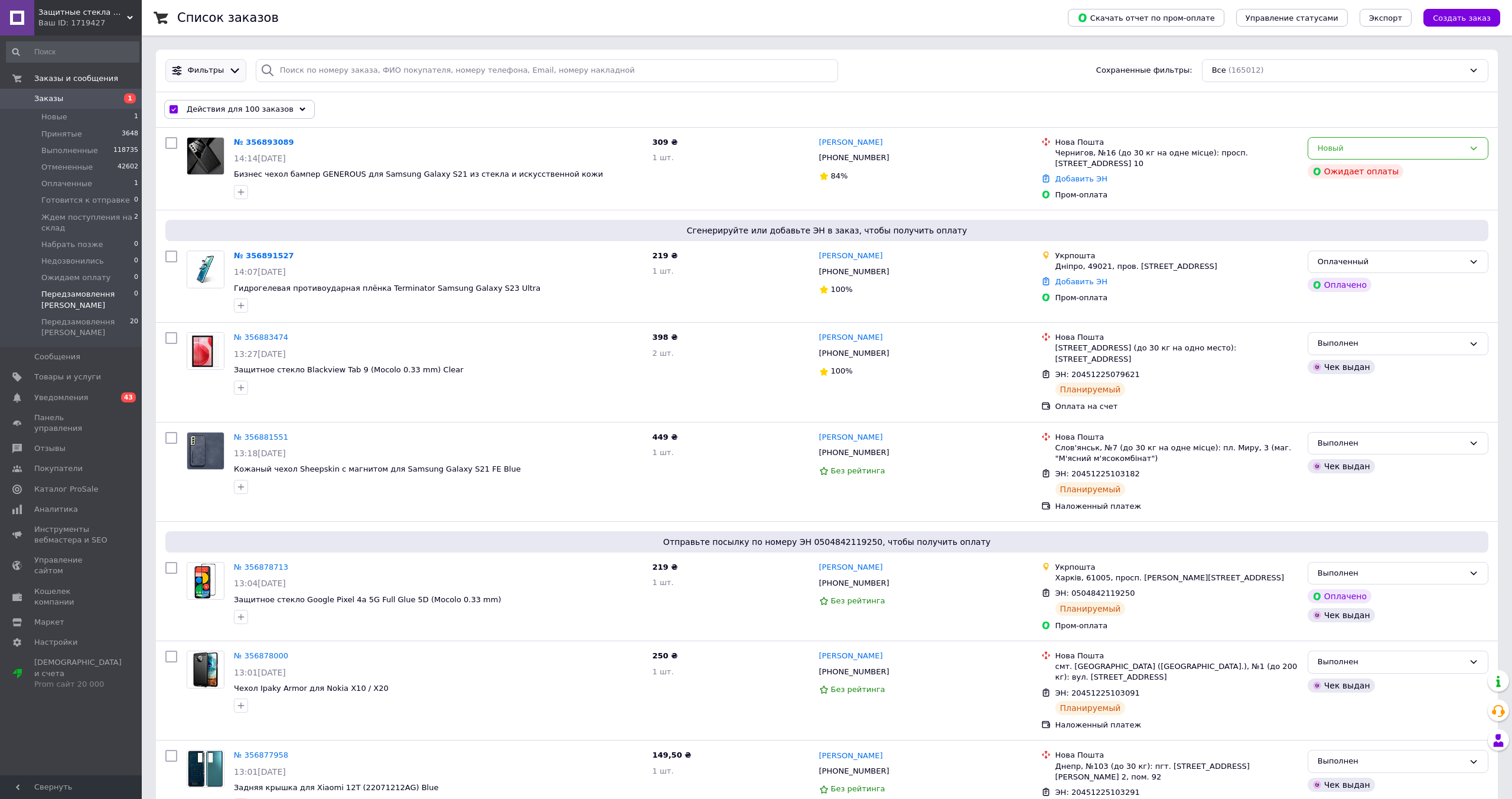
checkbox input "false"
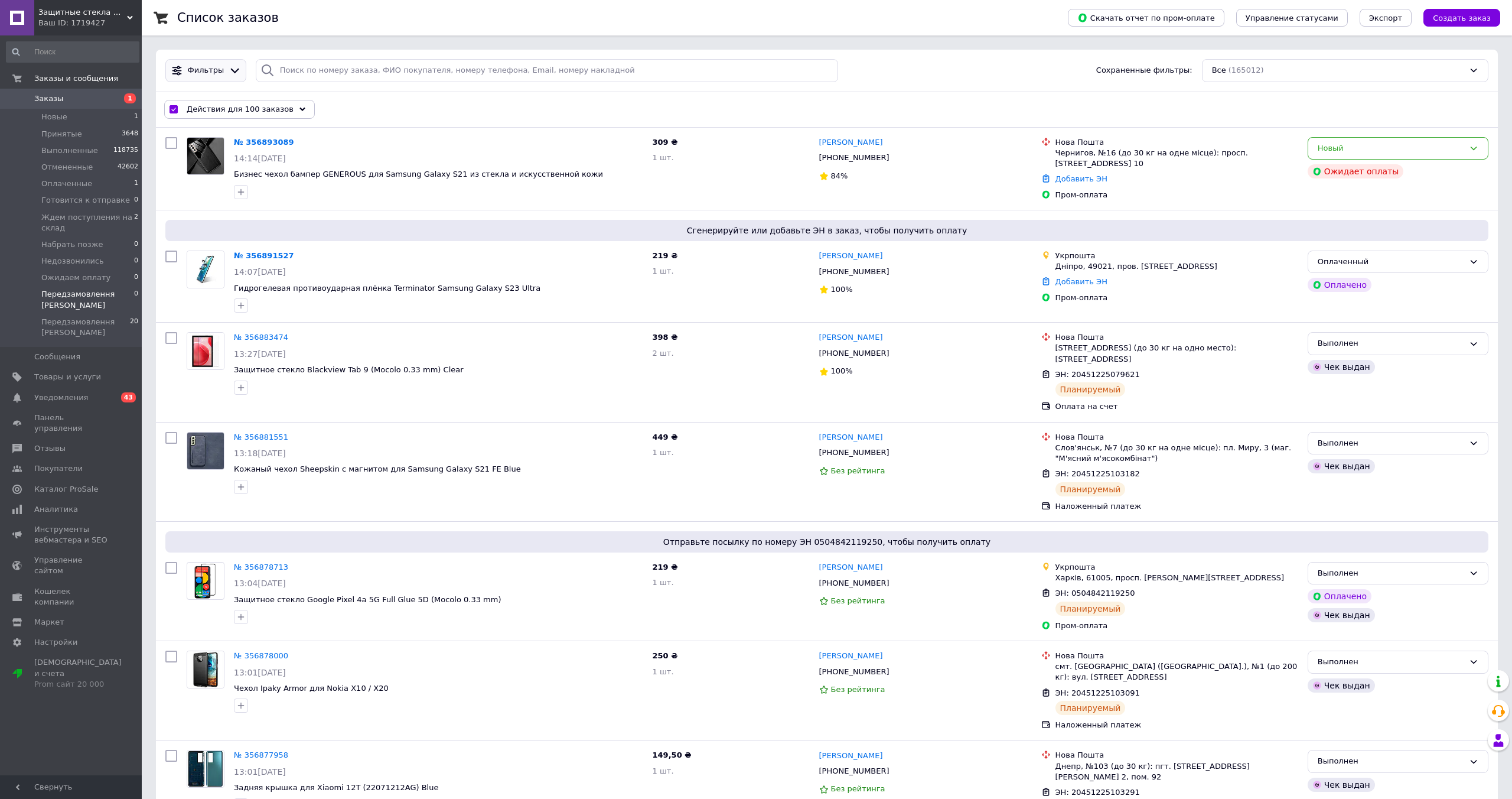
checkbox input "false"
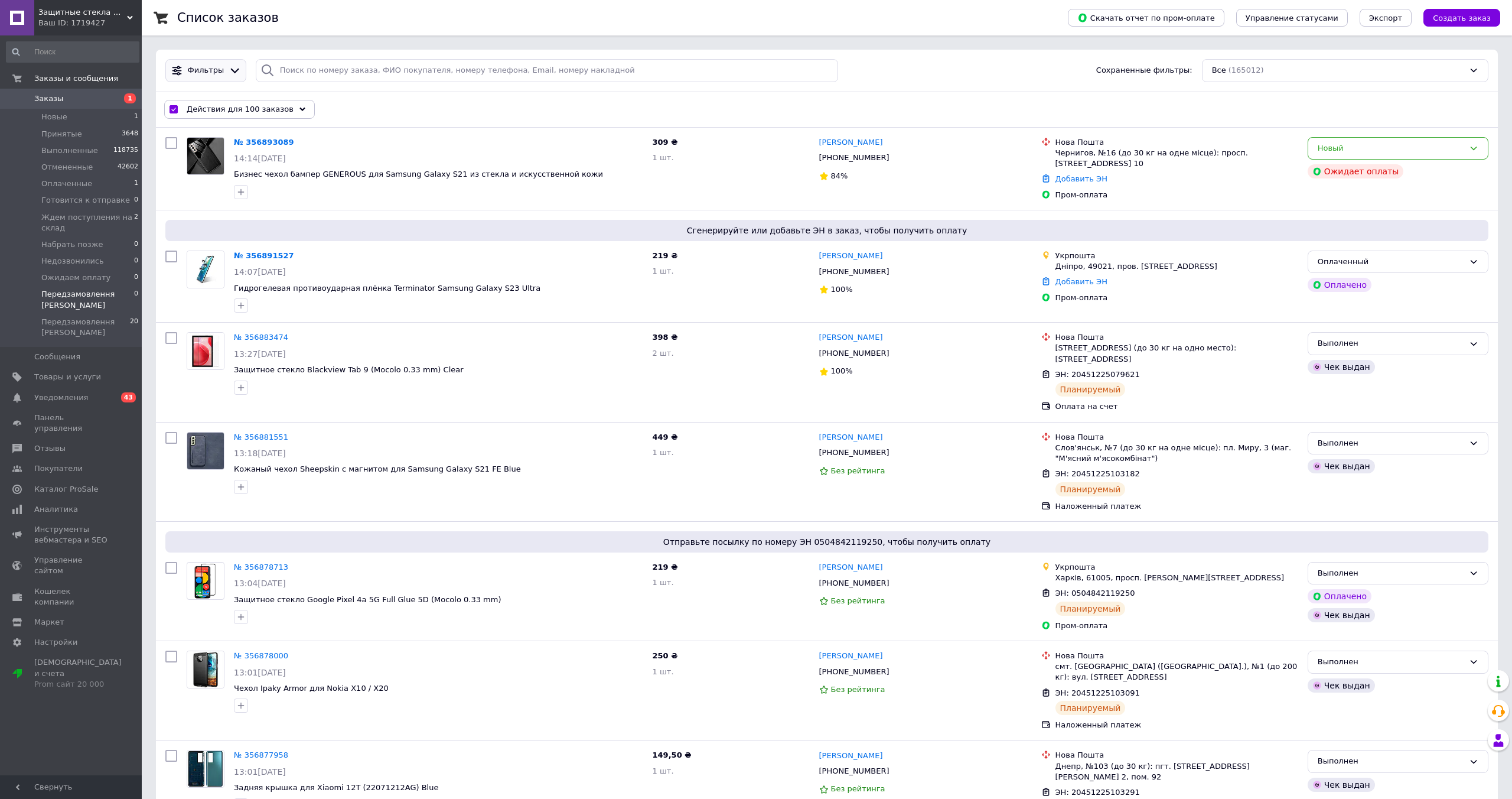
checkbox input "false"
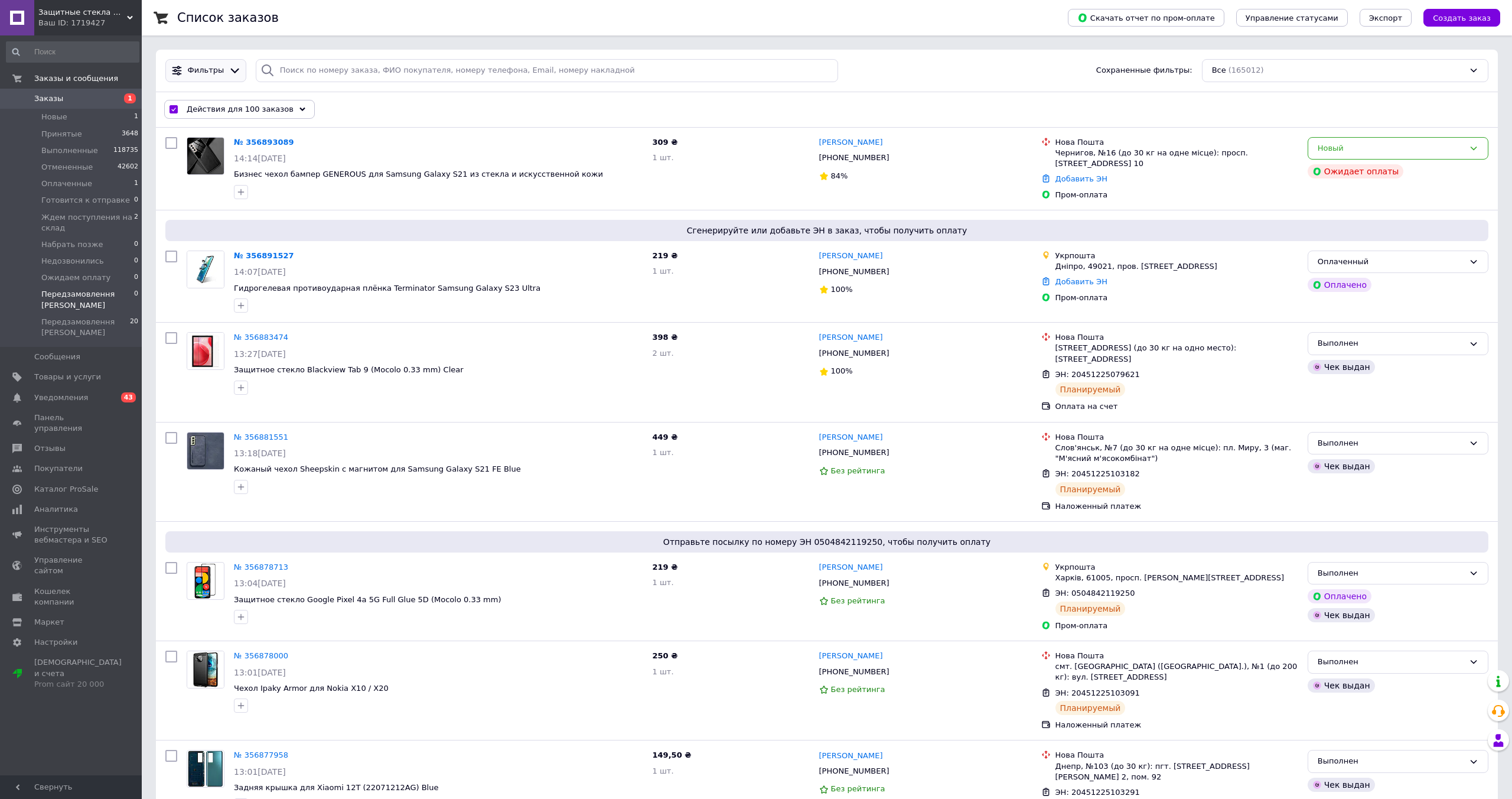
checkbox input "false"
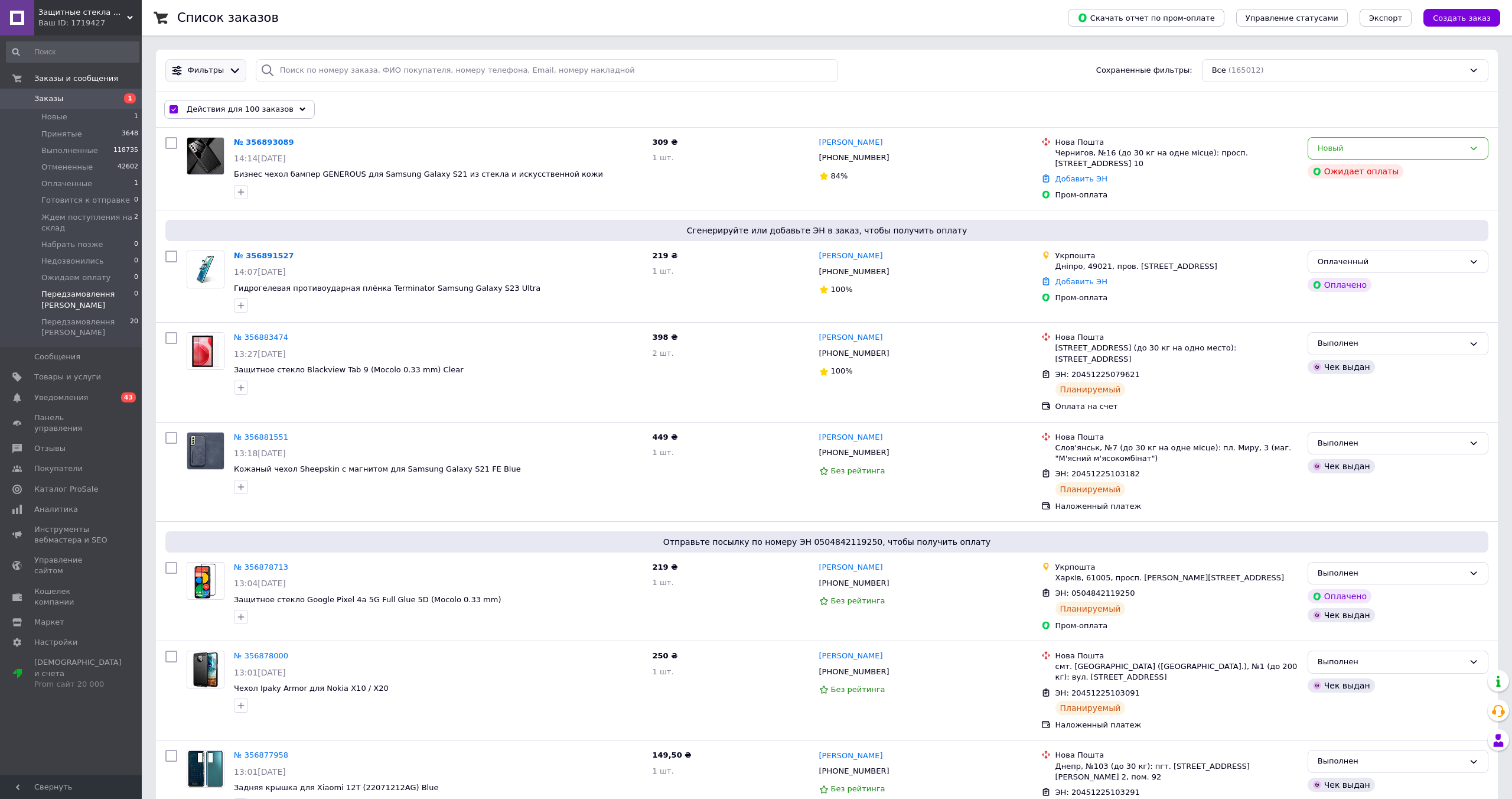
checkbox input "false"
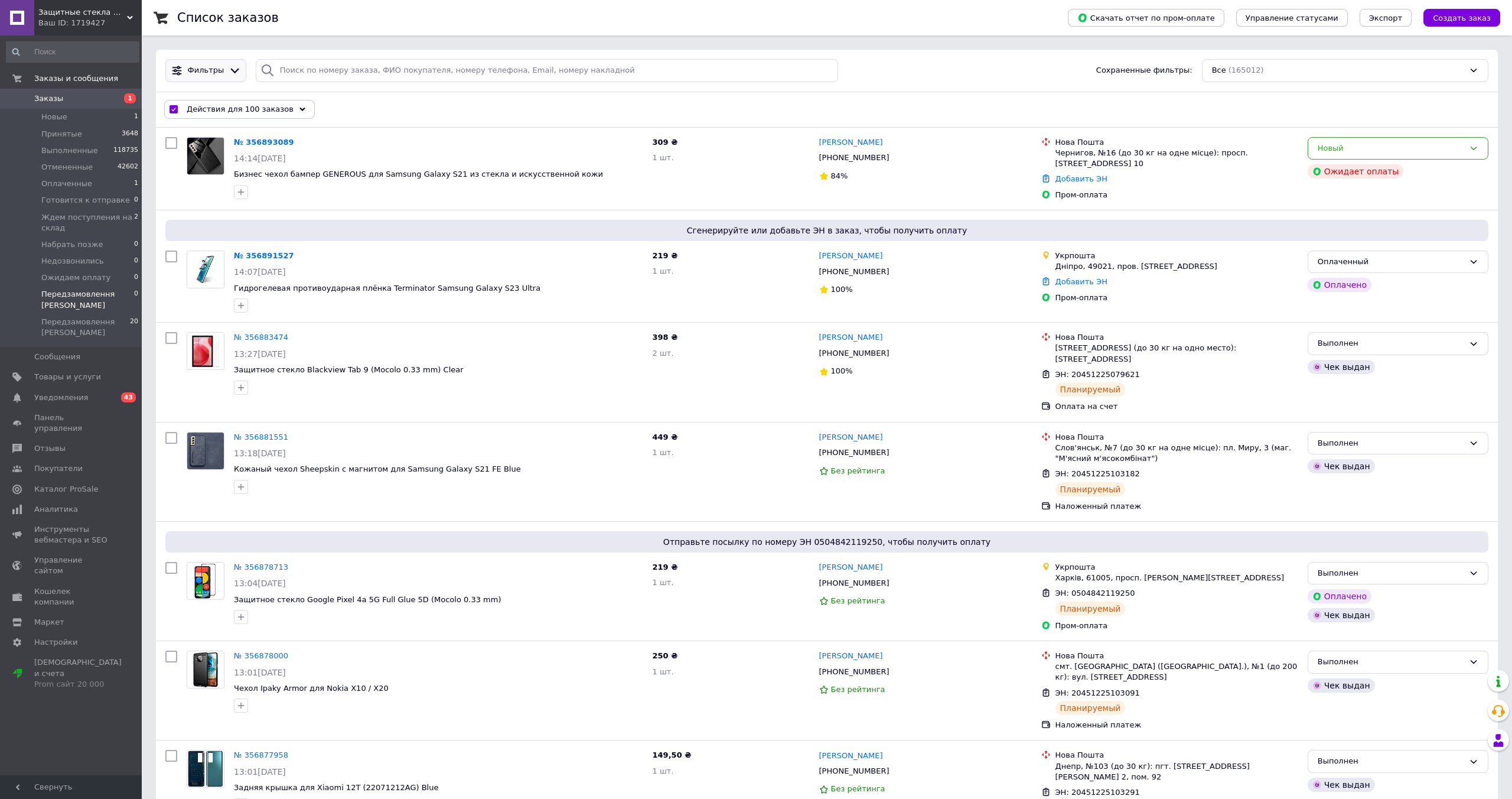
checkbox input "false"
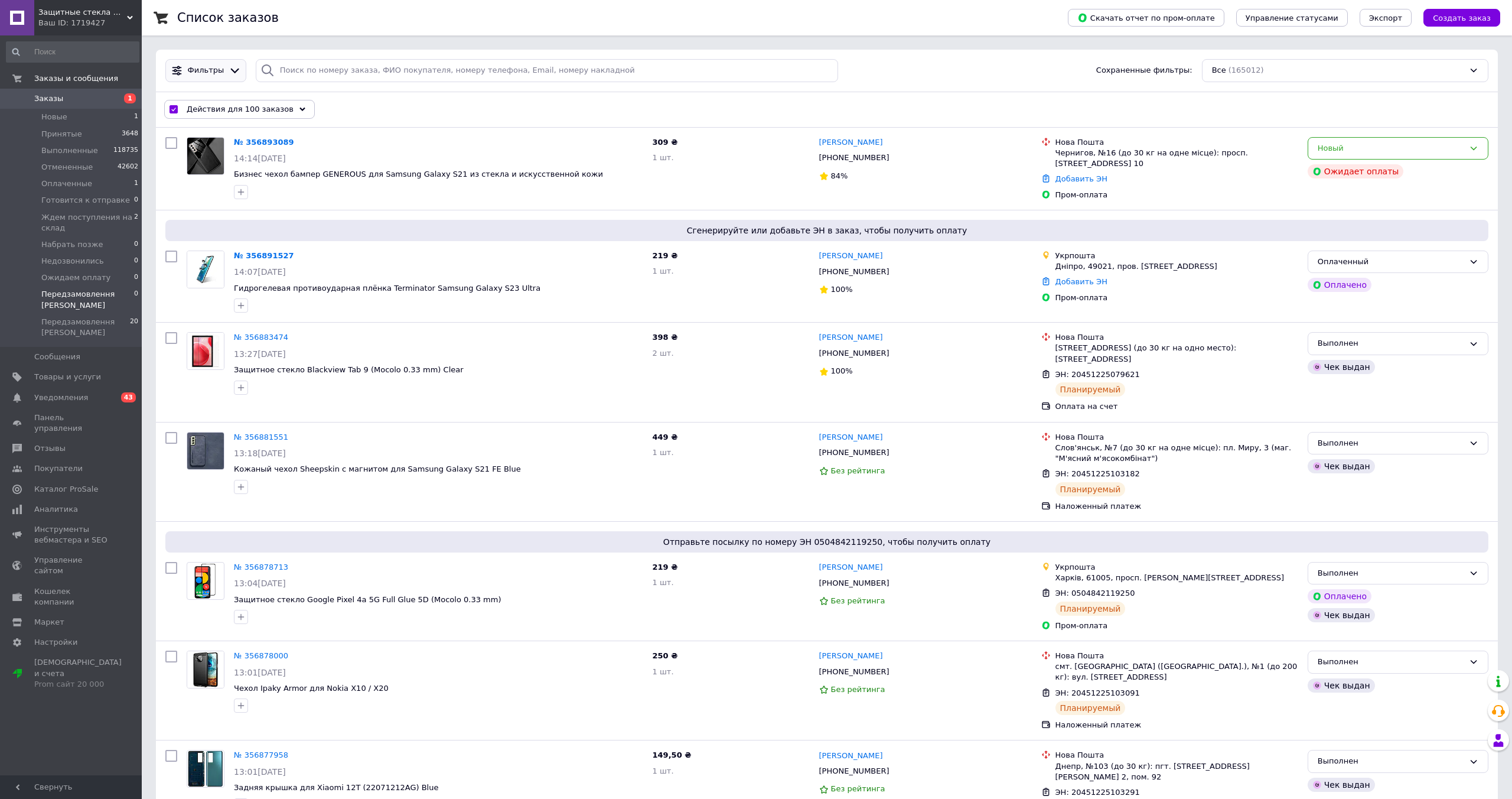
checkbox input "false"
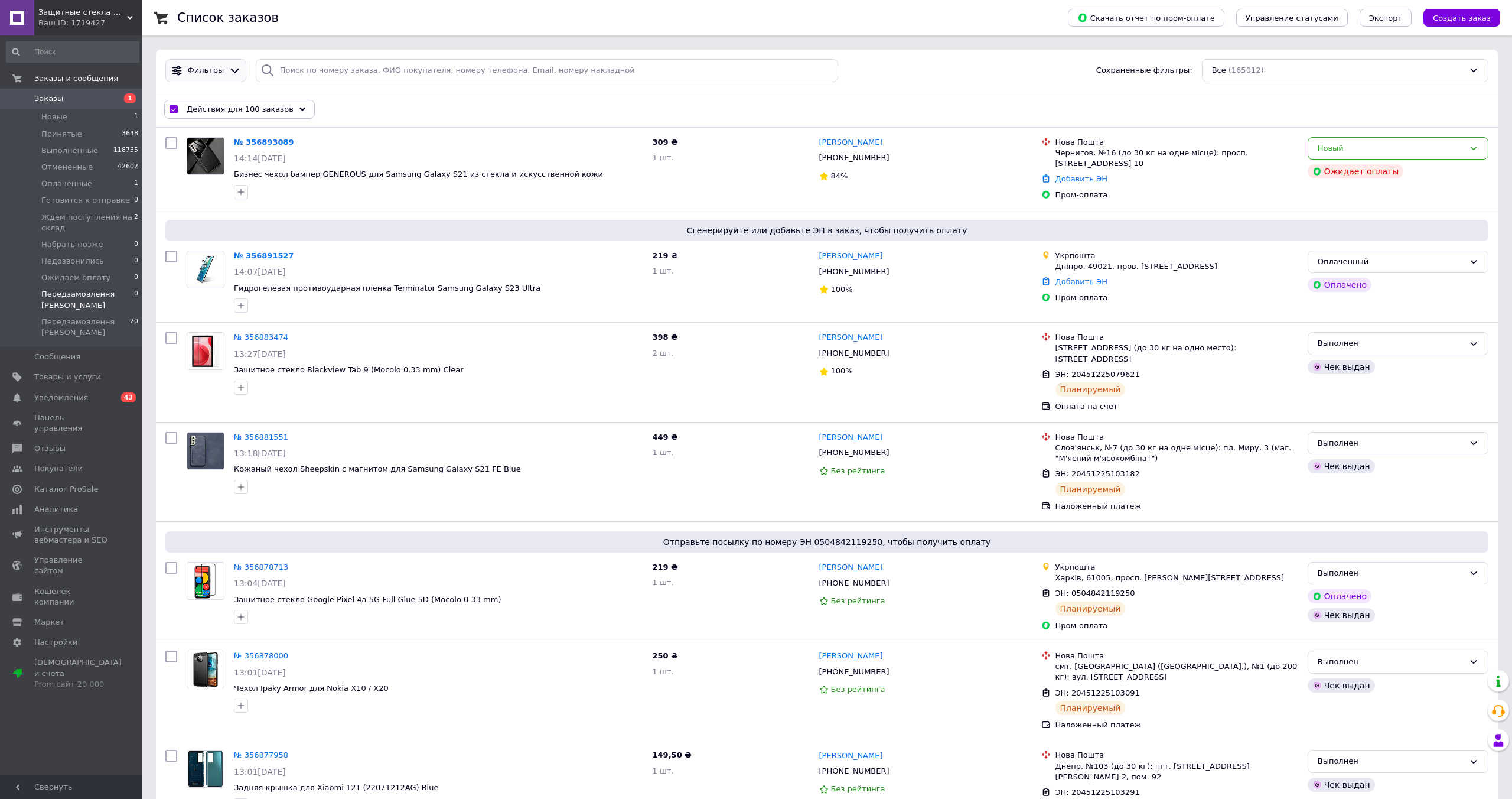
checkbox input "false"
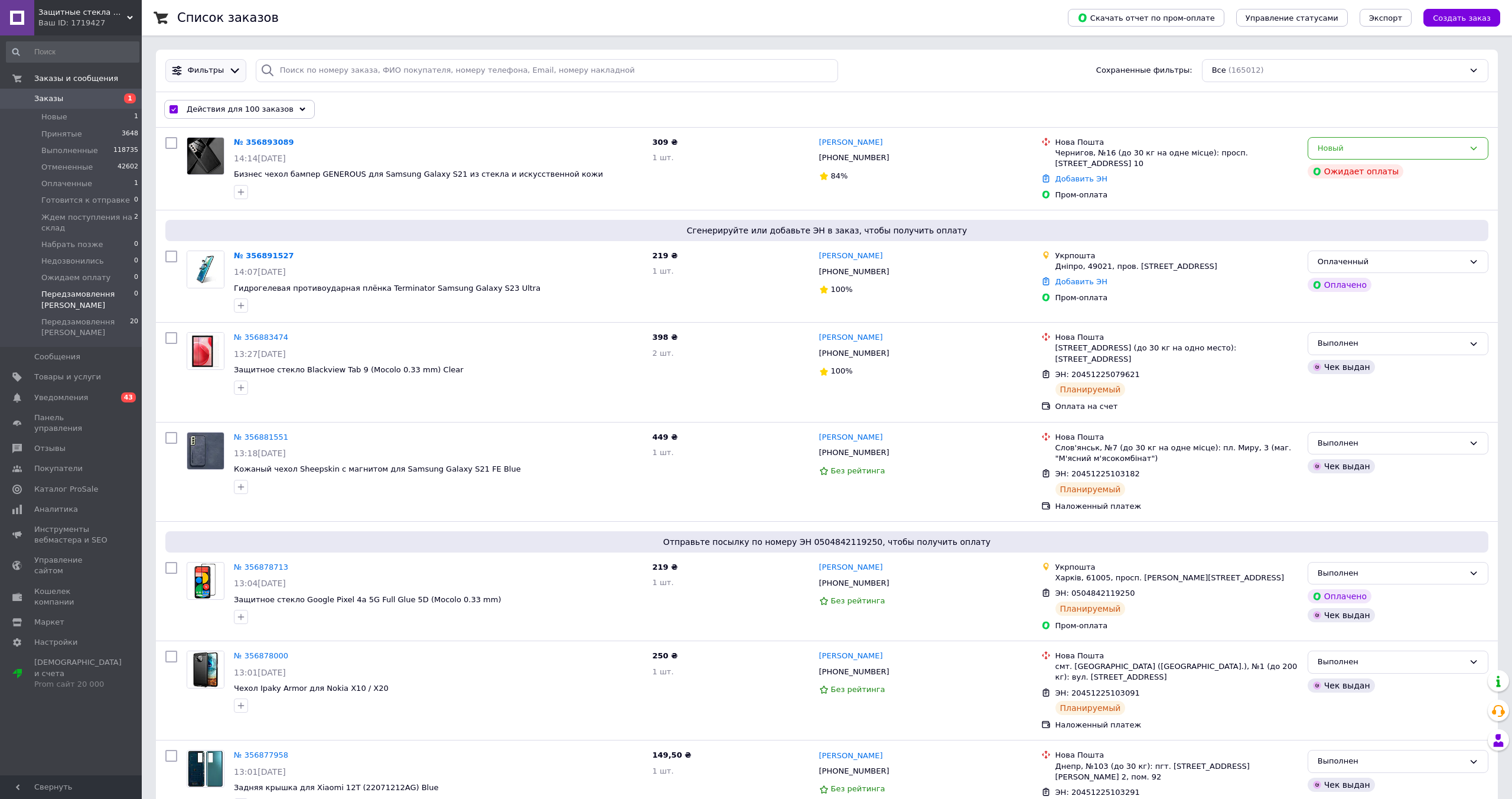
checkbox input "false"
click at [208, 64] on div "Фильтры" at bounding box center [205, 70] width 81 height 23
click at [205, 68] on span "Фильтры" at bounding box center [206, 70] width 37 height 11
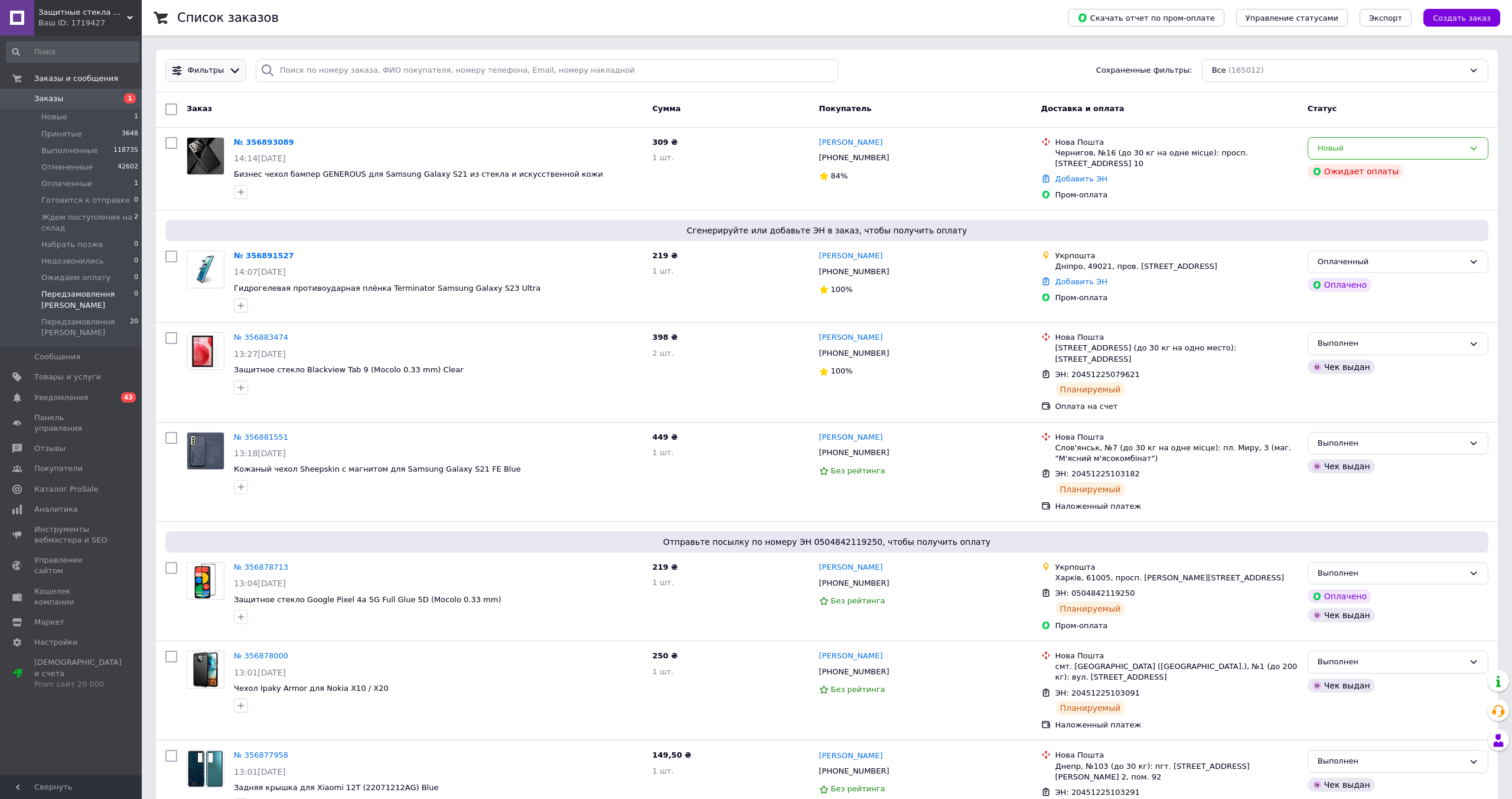
scroll to position [3, 0]
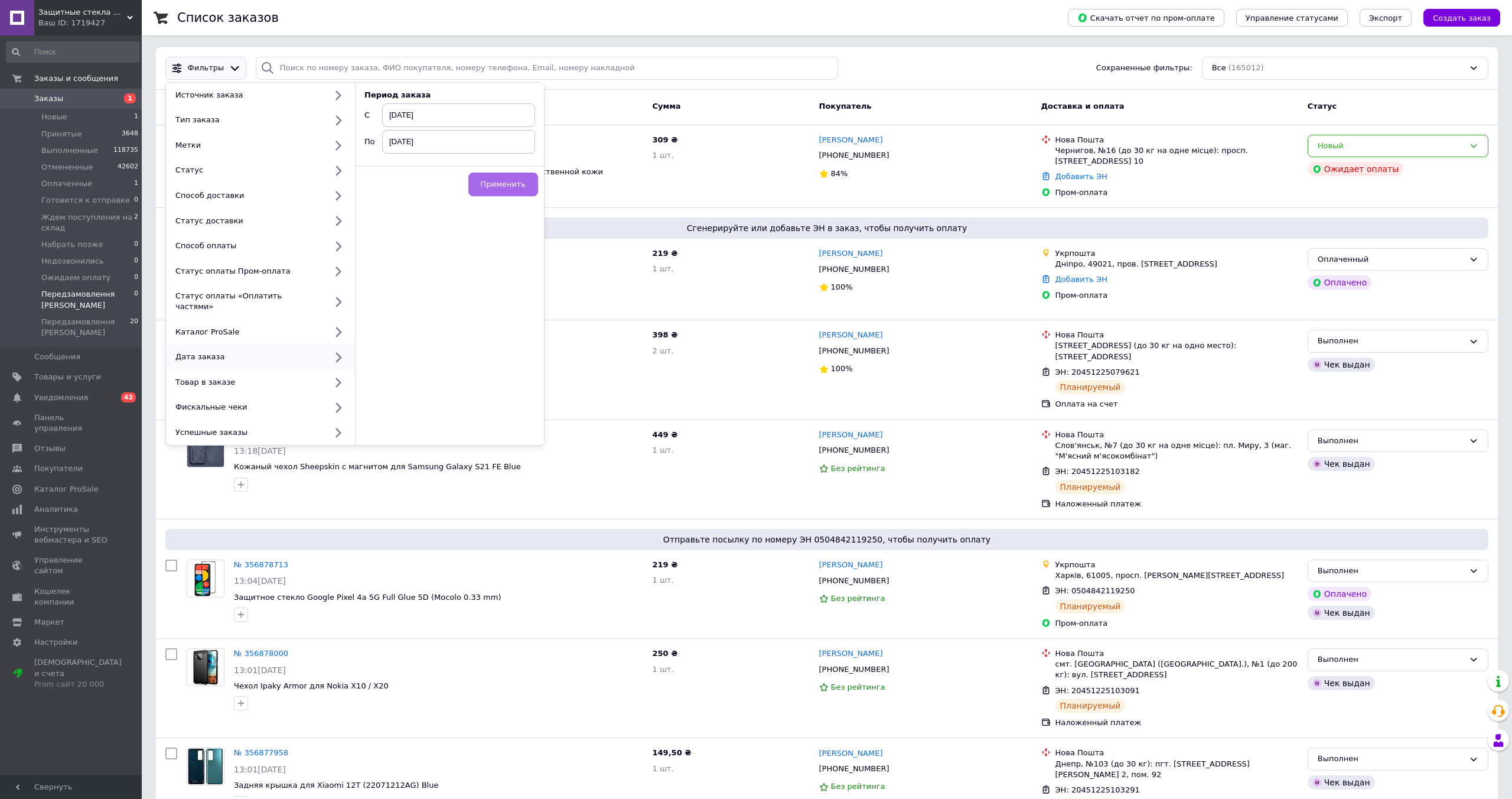
click at [491, 192] on button "Применить" at bounding box center [502, 184] width 69 height 24
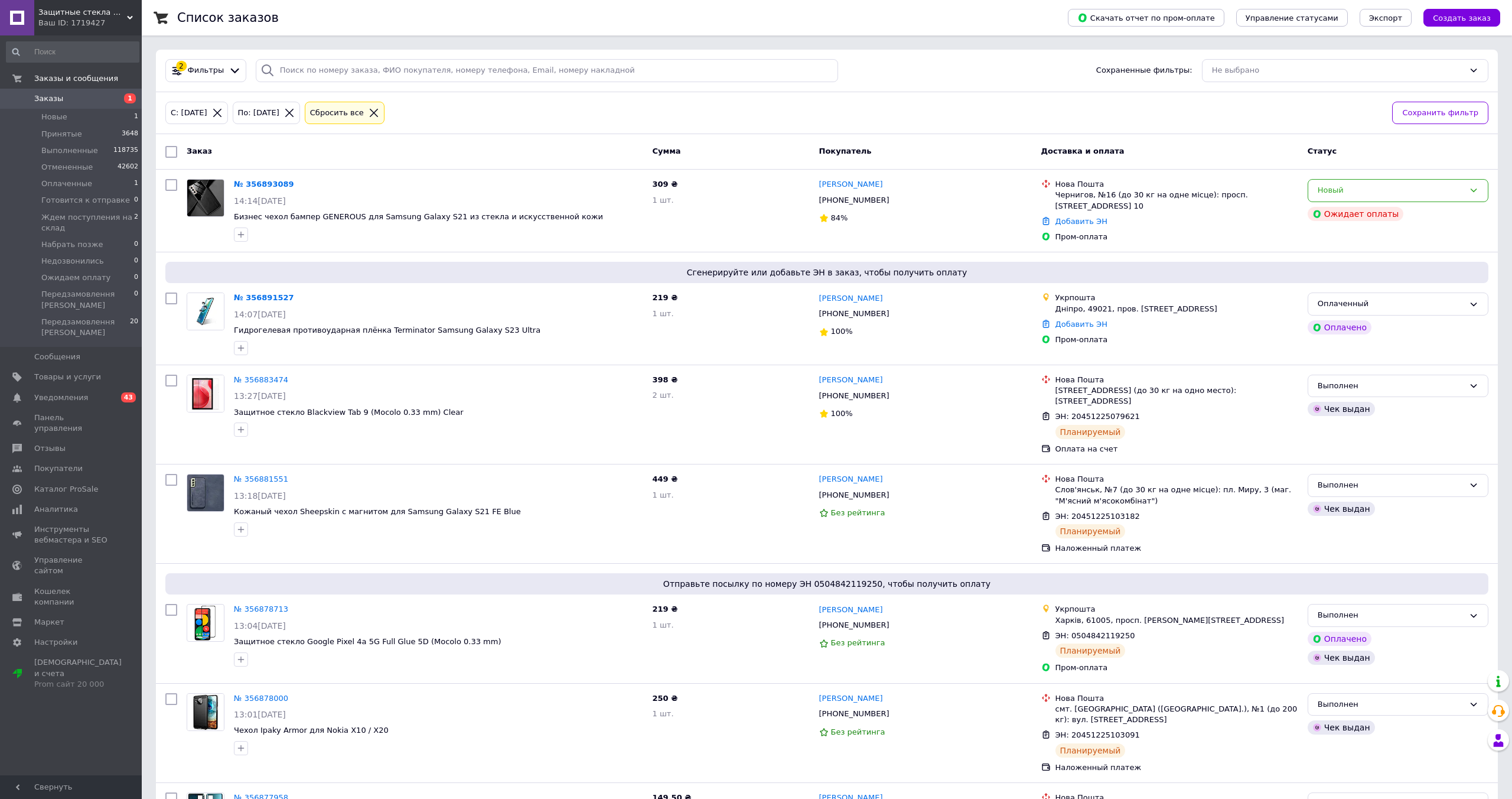
click at [171, 147] on input "checkbox" at bounding box center [171, 152] width 12 height 12
click at [171, 149] on input "checkbox" at bounding box center [173, 152] width 7 height 7
